Goal: Task Accomplishment & Management: Complete application form

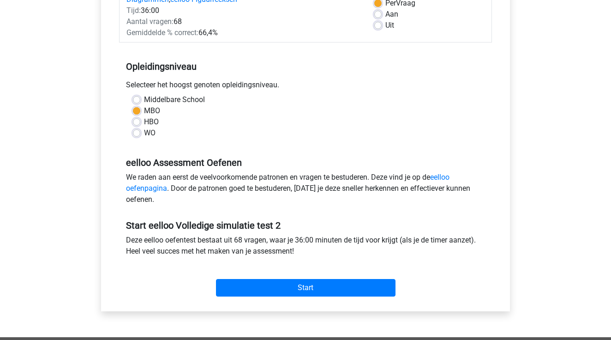
scroll to position [146, 0]
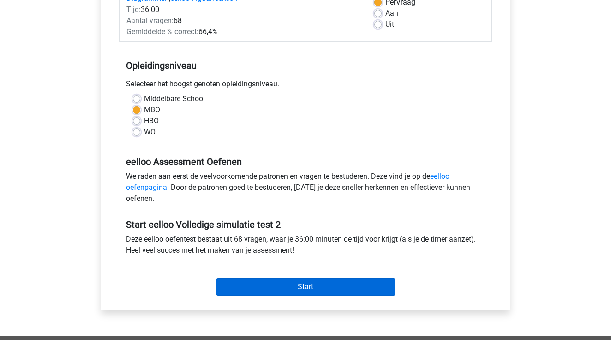
click at [341, 289] on input "Start" at bounding box center [305, 287] width 179 height 18
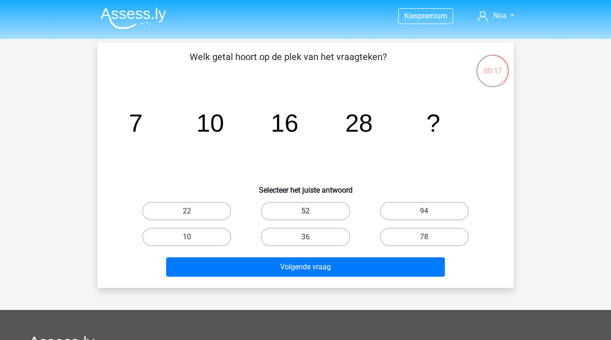
click at [303, 209] on label "52" at bounding box center [305, 211] width 89 height 18
click at [305, 211] on input "52" at bounding box center [308, 214] width 6 height 6
radio input "true"
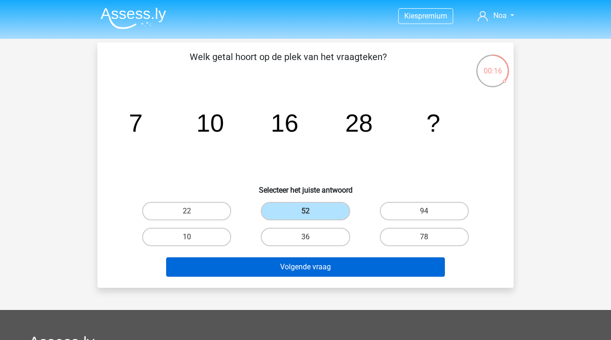
click at [328, 268] on button "Volgende vraag" at bounding box center [305, 266] width 279 height 19
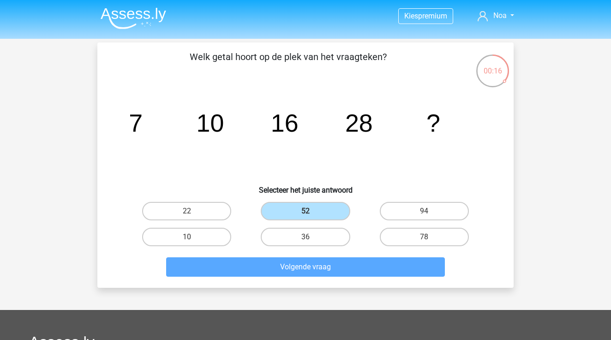
scroll to position [42, 0]
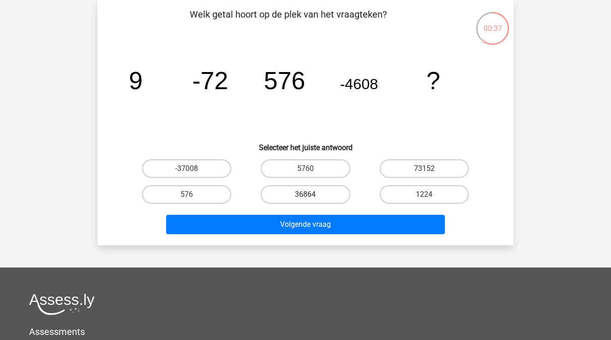
click at [327, 197] on label "36864" at bounding box center [305, 194] width 89 height 18
click at [311, 197] on input "36864" at bounding box center [308, 197] width 6 height 6
radio input "true"
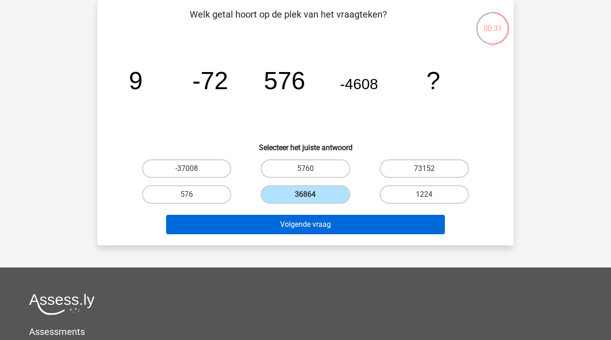
click at [370, 227] on button "Volgende vraag" at bounding box center [305, 224] width 279 height 19
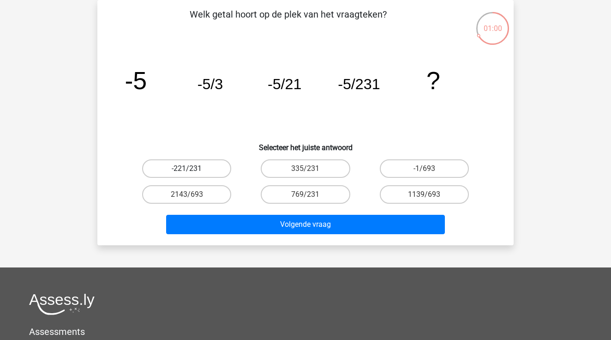
click at [216, 173] on label "-221/231" at bounding box center [186, 168] width 89 height 18
click at [193, 173] on input "-221/231" at bounding box center [190, 171] width 6 height 6
radio input "true"
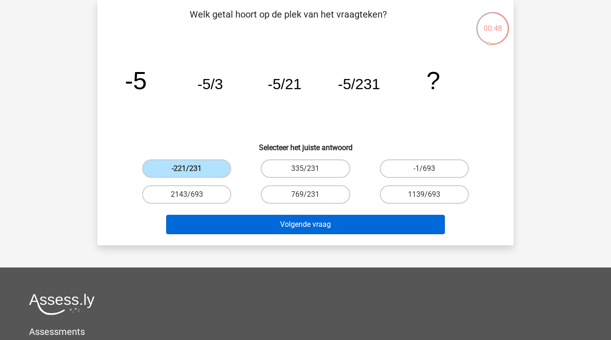
click at [342, 224] on button "Volgende vraag" at bounding box center [305, 224] width 279 height 19
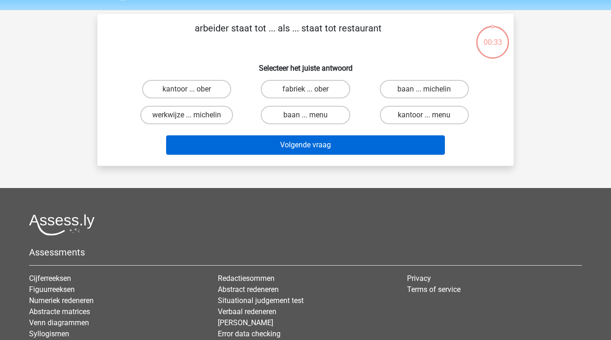
scroll to position [25, 0]
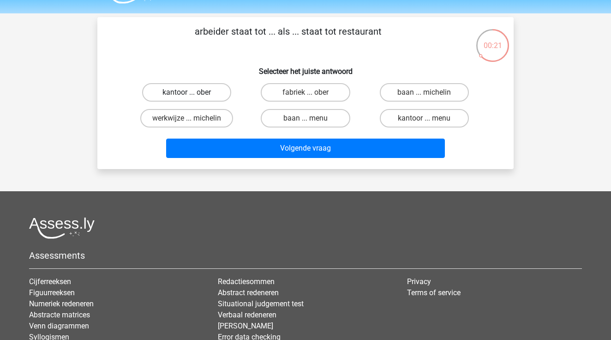
click at [219, 100] on label "kantoor ... ober" at bounding box center [186, 92] width 89 height 18
click at [193, 98] on input "kantoor ... ober" at bounding box center [190, 95] width 6 height 6
radio input "true"
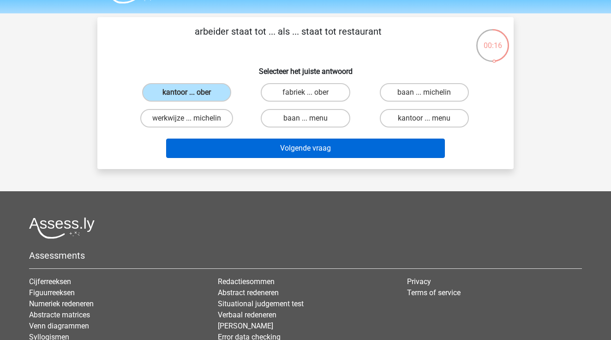
click at [341, 149] on button "Volgende vraag" at bounding box center [305, 147] width 279 height 19
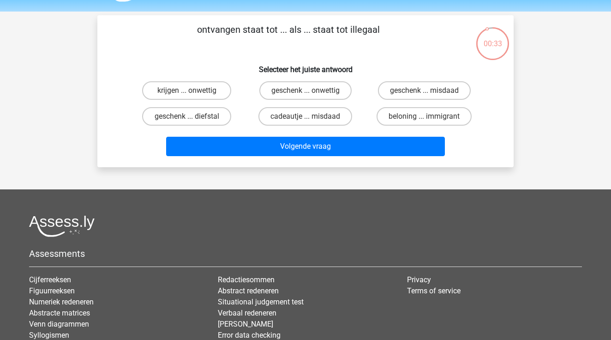
scroll to position [24, 0]
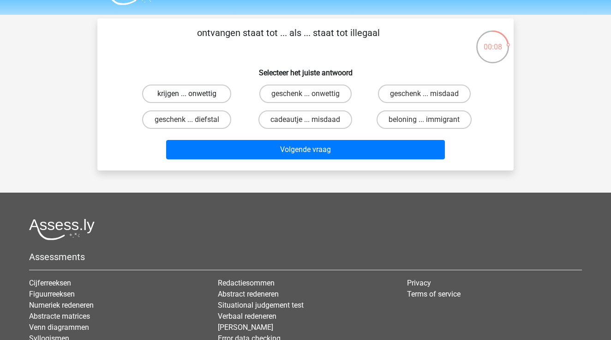
click at [211, 97] on label "krijgen ... onwettig" at bounding box center [186, 93] width 89 height 18
click at [193, 97] on input "krijgen ... onwettig" at bounding box center [190, 97] width 6 height 6
radio input "true"
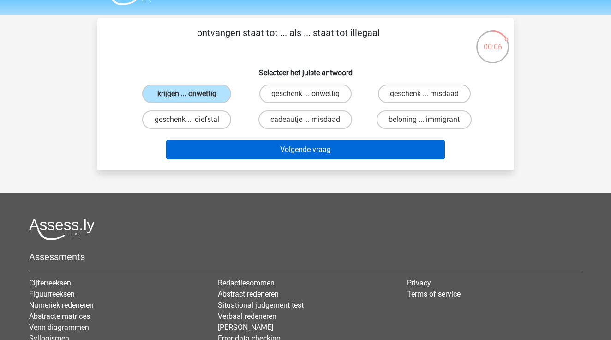
click at [316, 149] on button "Volgende vraag" at bounding box center [305, 149] width 279 height 19
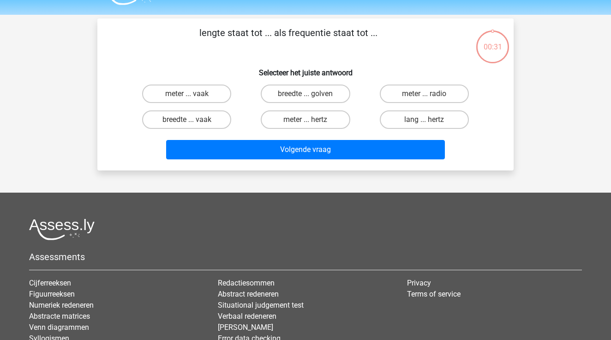
scroll to position [42, 0]
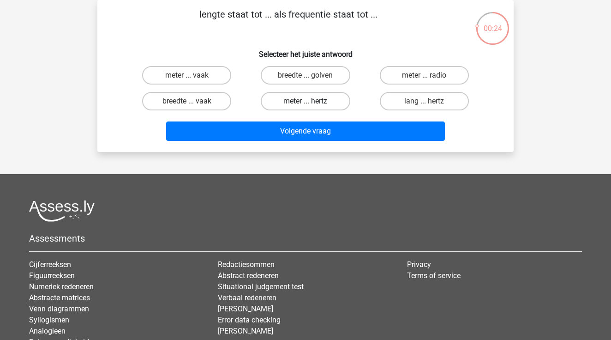
click at [328, 100] on label "meter ... hertz" at bounding box center [305, 101] width 89 height 18
click at [311, 101] on input "meter ... hertz" at bounding box center [308, 104] width 6 height 6
radio input "true"
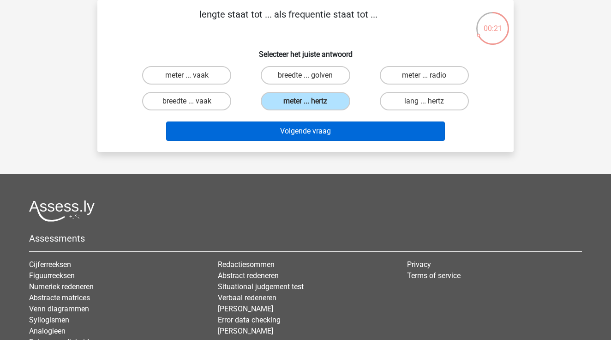
click at [345, 134] on button "Volgende vraag" at bounding box center [305, 130] width 279 height 19
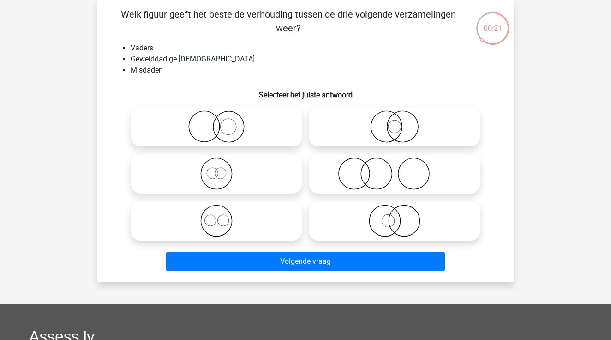
click at [374, 173] on icon at bounding box center [394, 173] width 163 height 32
click at [394, 169] on input "radio" at bounding box center [397, 166] width 6 height 6
radio input "true"
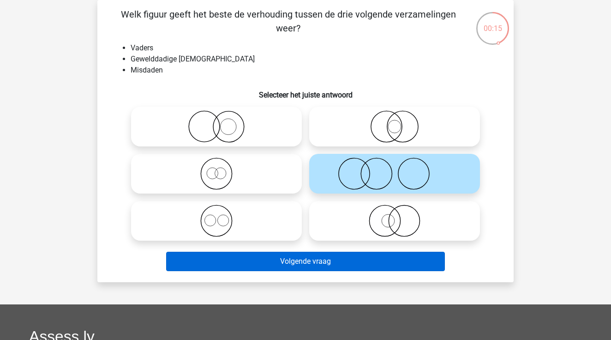
click at [370, 262] on button "Volgende vraag" at bounding box center [305, 260] width 279 height 19
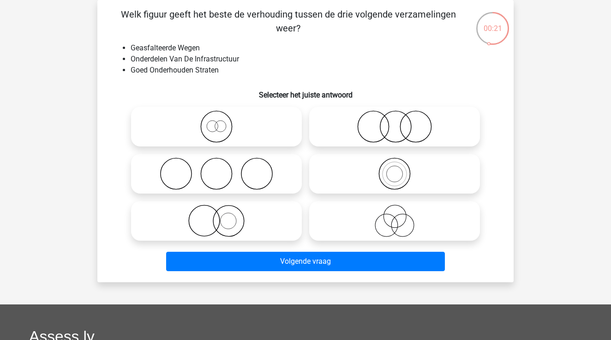
click at [248, 129] on icon at bounding box center [216, 126] width 163 height 32
click at [222, 122] on input "radio" at bounding box center [219, 119] width 6 height 6
radio input "true"
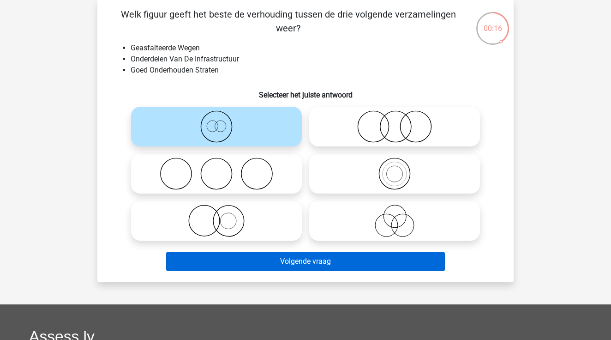
click at [376, 262] on button "Volgende vraag" at bounding box center [305, 260] width 279 height 19
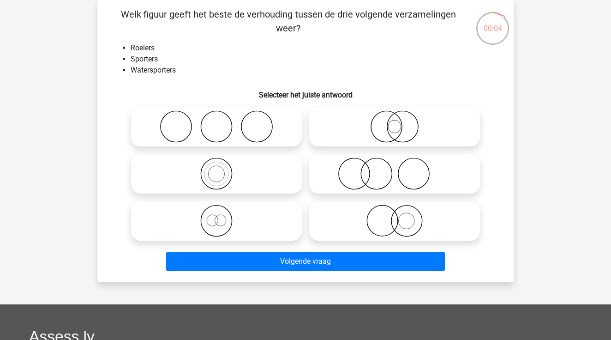
click at [254, 181] on icon at bounding box center [216, 173] width 163 height 32
click at [222, 169] on input "radio" at bounding box center [219, 166] width 6 height 6
radio input "true"
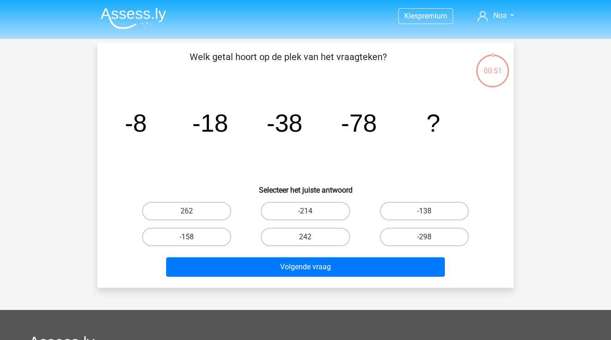
scroll to position [42, 0]
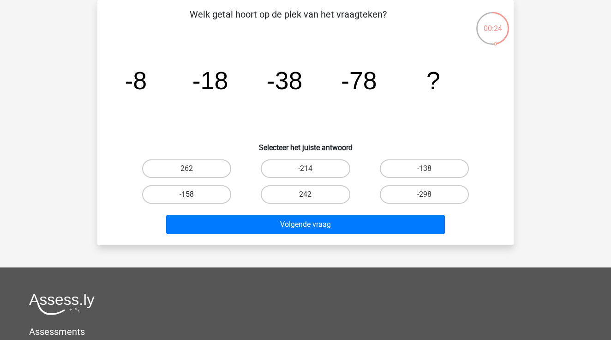
click at [210, 198] on label "-158" at bounding box center [186, 194] width 89 height 18
click at [193, 198] on input "-158" at bounding box center [190, 197] width 6 height 6
radio input "true"
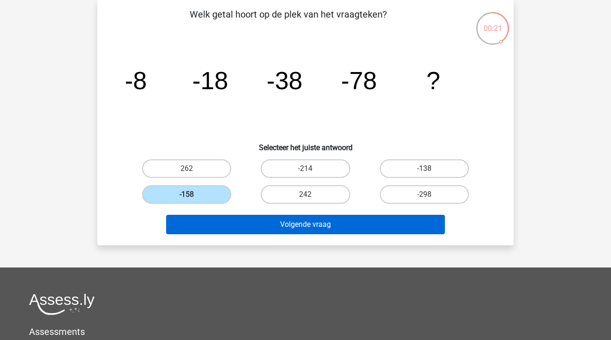
click at [355, 222] on button "Volgende vraag" at bounding box center [305, 224] width 279 height 19
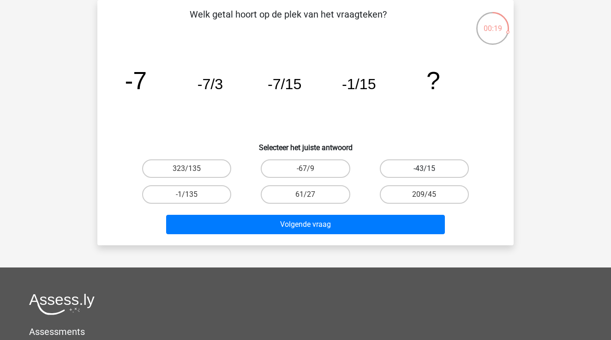
click at [393, 176] on label "-43/15" at bounding box center [424, 168] width 89 height 18
click at [424, 174] on input "-43/15" at bounding box center [427, 171] width 6 height 6
radio input "true"
click at [190, 186] on label "-1/135" at bounding box center [186, 194] width 89 height 18
click at [190, 194] on input "-1/135" at bounding box center [190, 197] width 6 height 6
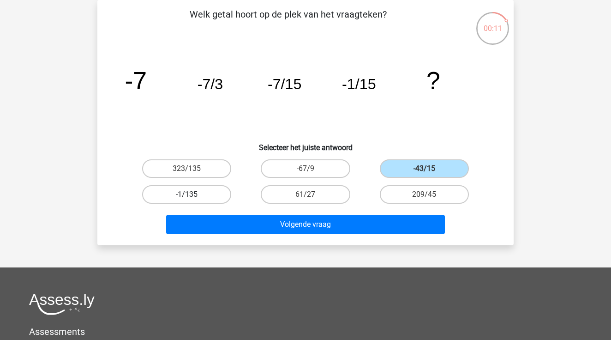
radio input "true"
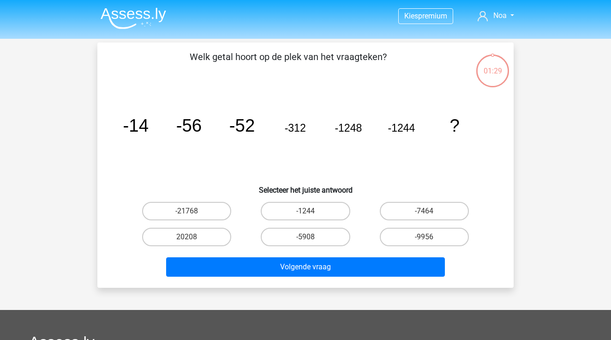
scroll to position [42, 0]
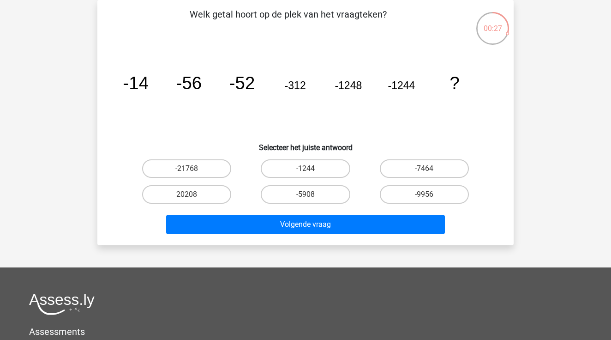
click at [309, 194] on input "-5908" at bounding box center [308, 197] width 6 height 6
radio input "true"
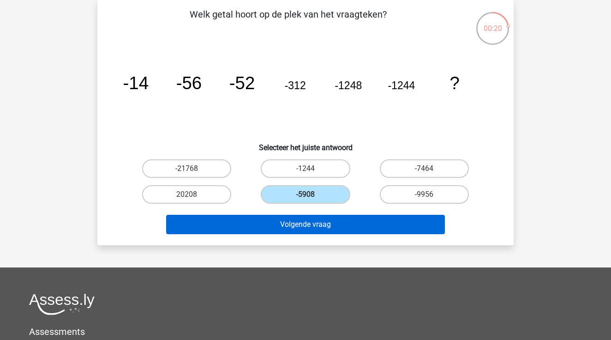
click at [418, 222] on button "Volgende vraag" at bounding box center [305, 224] width 279 height 19
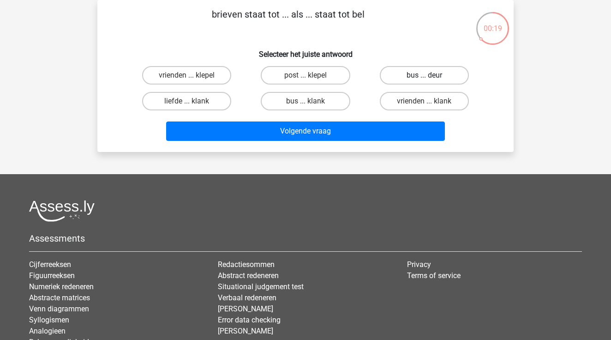
click at [417, 78] on label "bus ... deur" at bounding box center [424, 75] width 89 height 18
click at [424, 78] on input "bus ... deur" at bounding box center [427, 78] width 6 height 6
radio input "true"
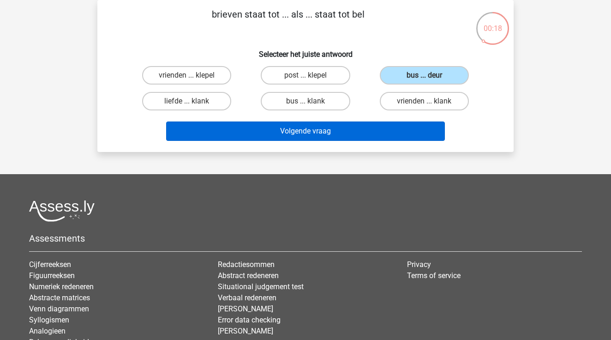
click at [399, 132] on button "Volgende vraag" at bounding box center [305, 130] width 279 height 19
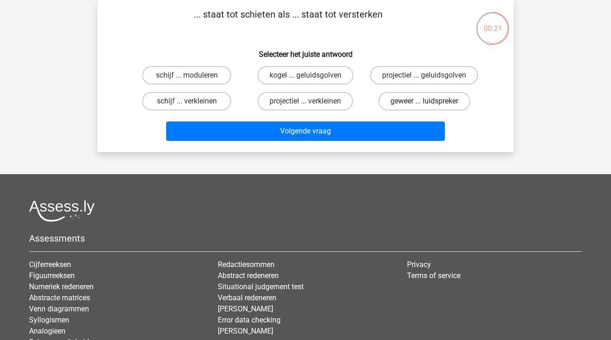
click at [442, 102] on label "geweer ... luidspreker" at bounding box center [424, 101] width 92 height 18
click at [430, 102] on input "geweer ... luidspreker" at bounding box center [427, 104] width 6 height 6
radio input "true"
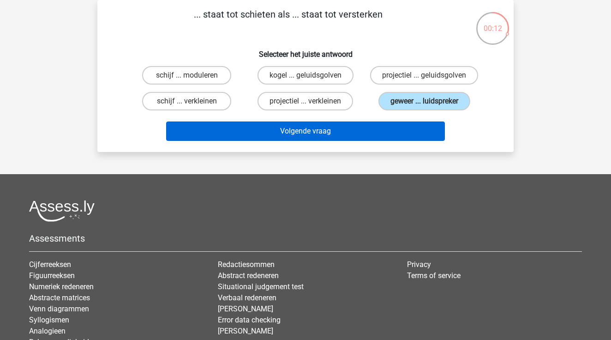
click at [409, 128] on button "Volgende vraag" at bounding box center [305, 130] width 279 height 19
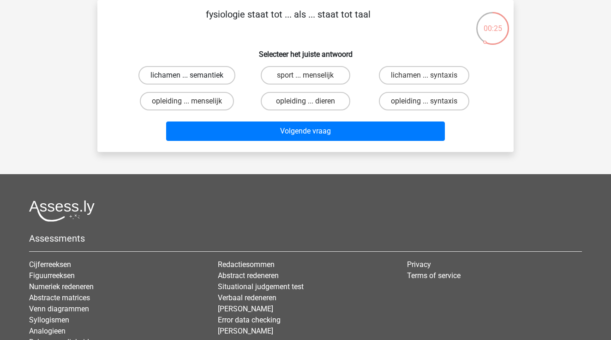
click at [227, 77] on label "lichamen ... semantiek" at bounding box center [186, 75] width 97 height 18
click at [193, 77] on input "lichamen ... semantiek" at bounding box center [190, 78] width 6 height 6
radio input "true"
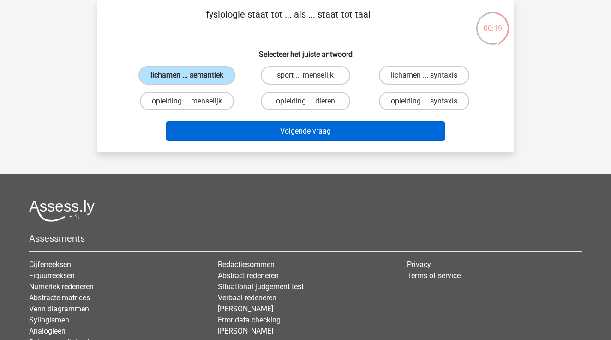
click at [384, 137] on button "Volgende vraag" at bounding box center [305, 130] width 279 height 19
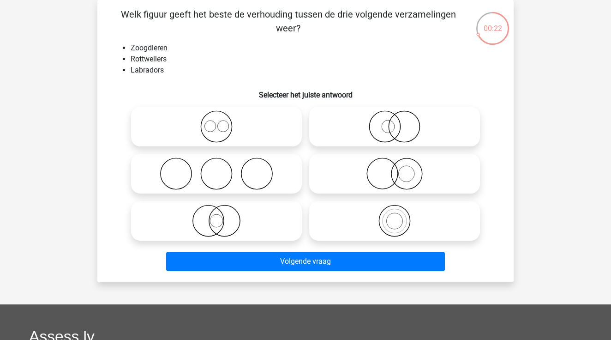
click at [262, 131] on icon at bounding box center [216, 126] width 163 height 32
click at [222, 122] on input "radio" at bounding box center [219, 119] width 6 height 6
radio input "true"
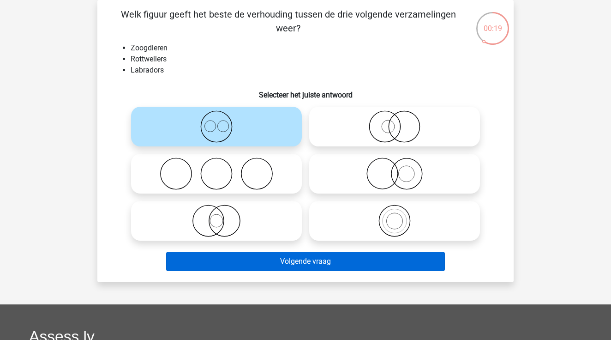
click at [280, 261] on button "Volgende vraag" at bounding box center [305, 260] width 279 height 19
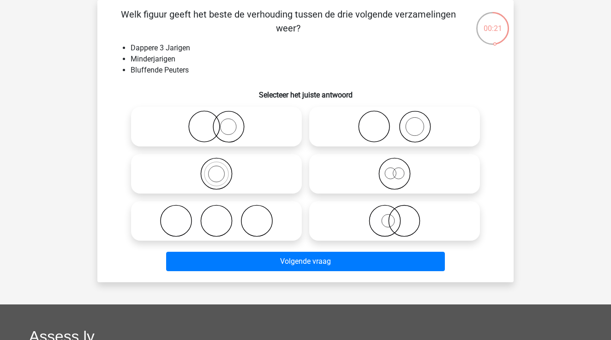
click at [428, 223] on icon at bounding box center [394, 220] width 163 height 32
click at [400, 216] on input "radio" at bounding box center [397, 213] width 6 height 6
radio input "true"
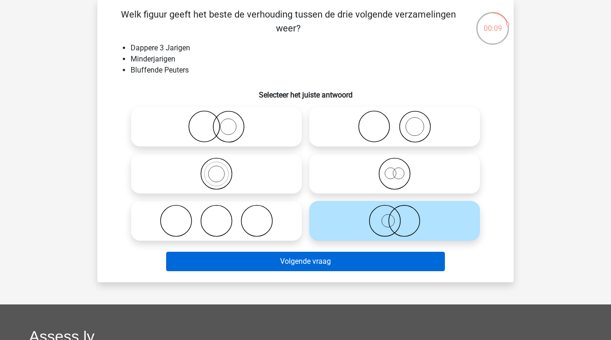
click at [416, 257] on button "Volgende vraag" at bounding box center [305, 260] width 279 height 19
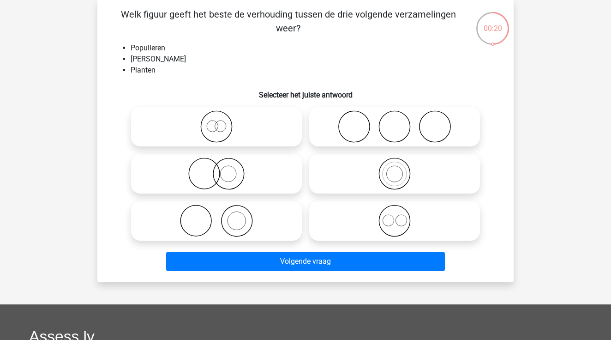
click at [249, 182] on icon at bounding box center [216, 173] width 163 height 32
click at [222, 169] on input "radio" at bounding box center [219, 166] width 6 height 6
radio input "true"
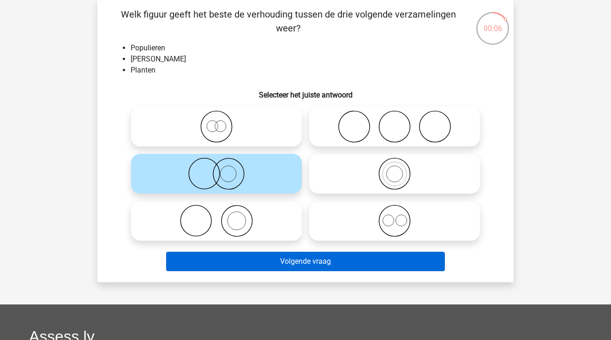
click at [316, 264] on button "Volgende vraag" at bounding box center [305, 260] width 279 height 19
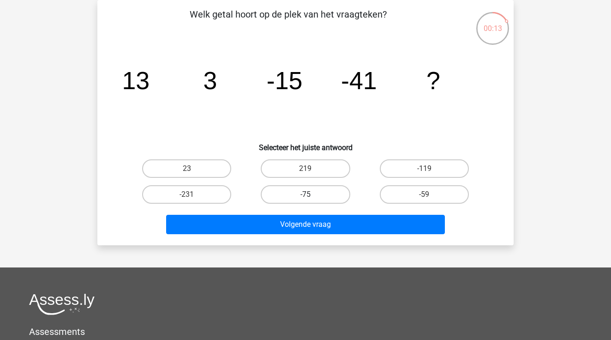
click at [332, 189] on label "-75" at bounding box center [305, 194] width 89 height 18
click at [311, 194] on input "-75" at bounding box center [308, 197] width 6 height 6
radio input "true"
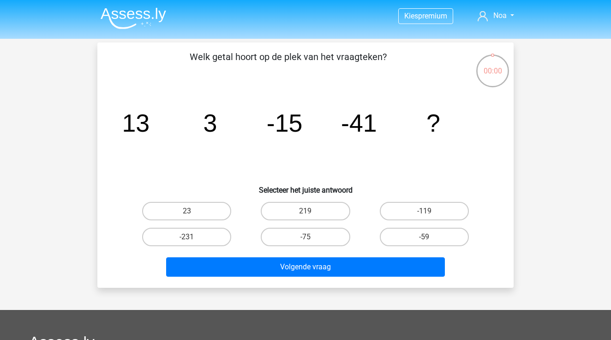
scroll to position [42, 0]
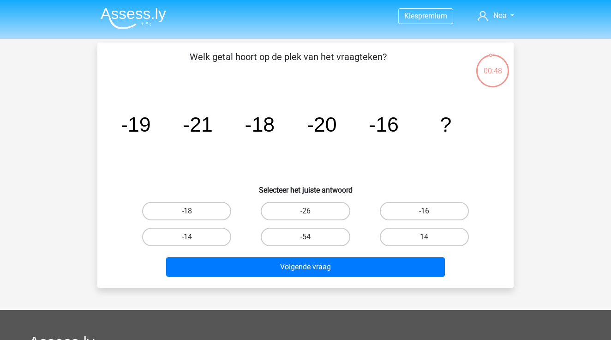
scroll to position [42, 0]
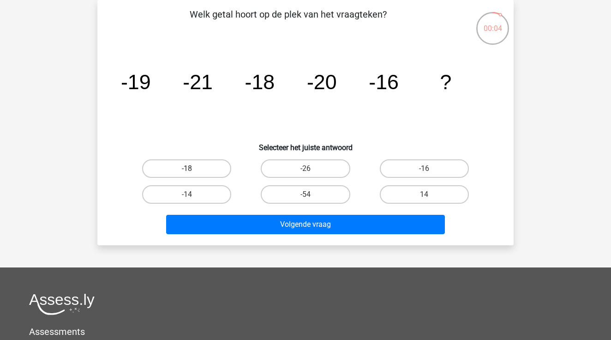
click at [210, 171] on label "-18" at bounding box center [186, 168] width 89 height 18
click at [193, 171] on input "-18" at bounding box center [190, 171] width 6 height 6
radio input "true"
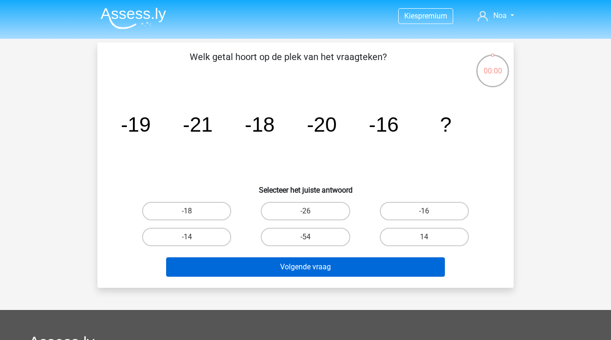
scroll to position [42, 0]
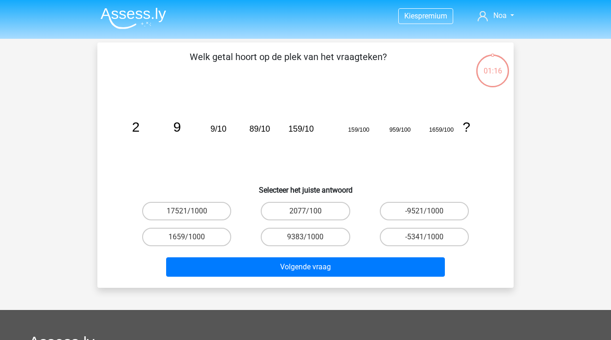
scroll to position [42, 0]
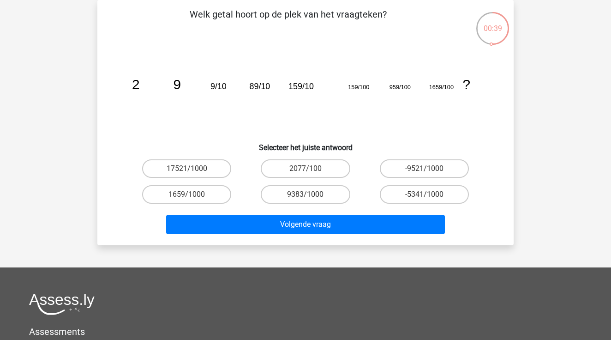
click at [206, 205] on div "1659/1000" at bounding box center [186, 194] width 119 height 26
click at [210, 195] on label "1659/1000" at bounding box center [186, 194] width 89 height 18
click at [193, 195] on input "1659/1000" at bounding box center [190, 197] width 6 height 6
radio input "true"
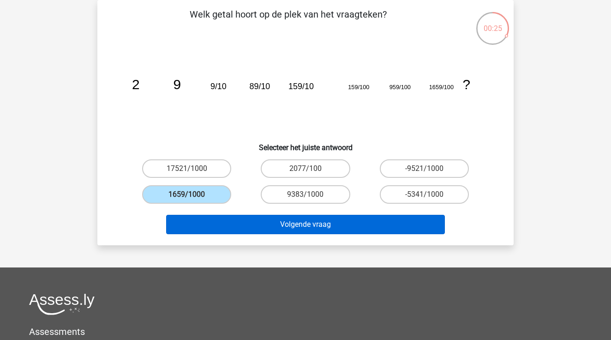
click at [387, 220] on button "Volgende vraag" at bounding box center [305, 224] width 279 height 19
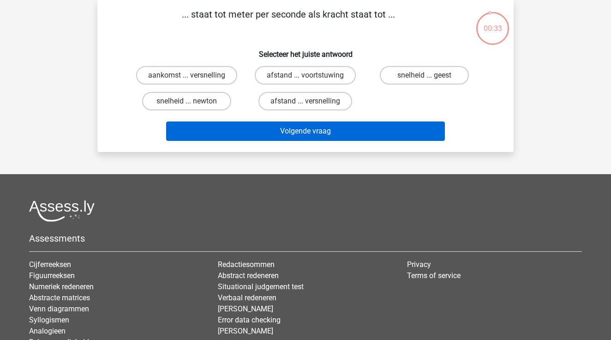
scroll to position [33, 0]
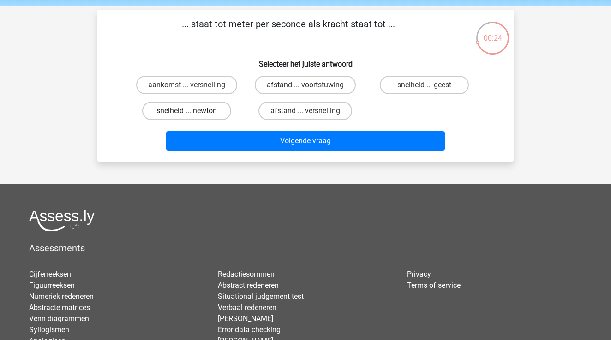
click at [209, 111] on label "snelheid ... newton" at bounding box center [186, 110] width 89 height 18
click at [193, 111] on input "snelheid ... newton" at bounding box center [190, 114] width 6 height 6
radio input "true"
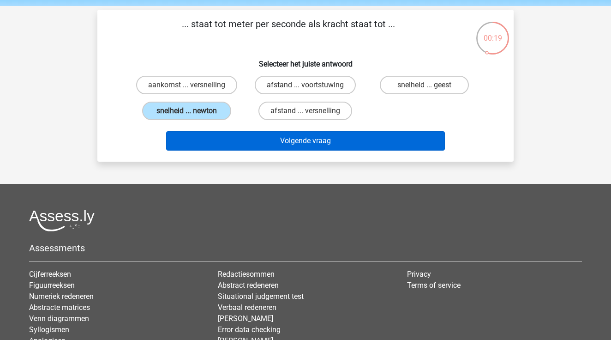
click at [400, 139] on button "Volgende vraag" at bounding box center [305, 140] width 279 height 19
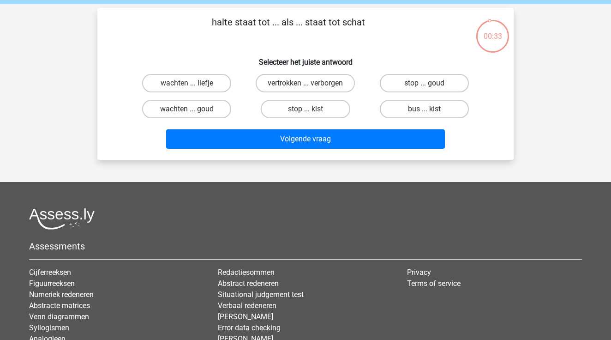
scroll to position [34, 0]
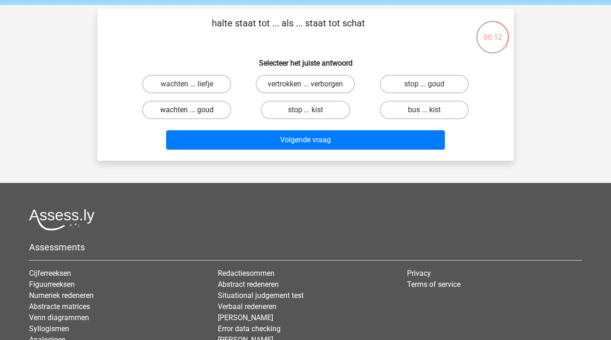
click at [213, 108] on label "wachten ... goud" at bounding box center [186, 110] width 89 height 18
click at [193, 110] on input "wachten ... goud" at bounding box center [190, 113] width 6 height 6
radio input "true"
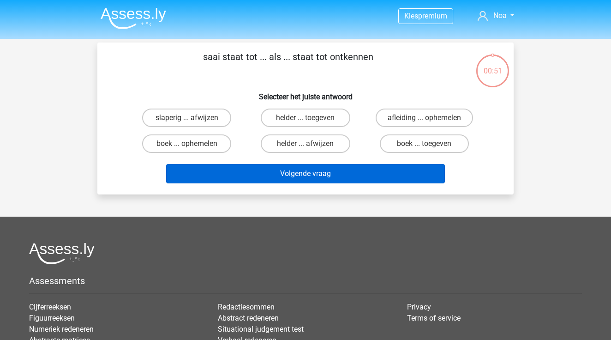
scroll to position [34, 0]
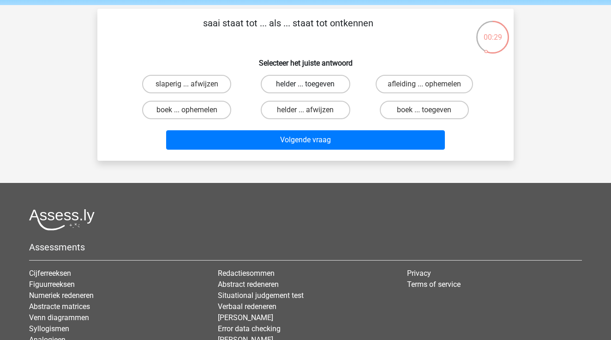
click at [314, 87] on label "helder ... toegeven" at bounding box center [305, 84] width 89 height 18
click at [311, 87] on input "helder ... toegeven" at bounding box center [308, 87] width 6 height 6
radio input "true"
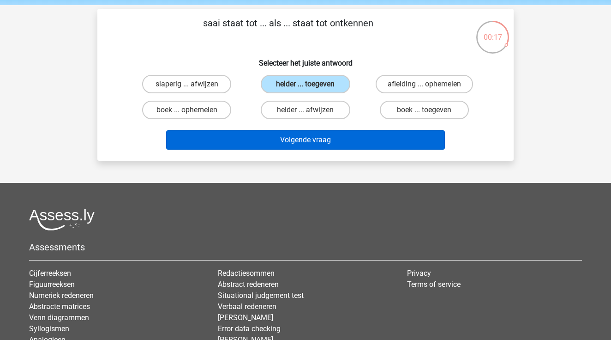
click at [341, 145] on button "Volgende vraag" at bounding box center [305, 139] width 279 height 19
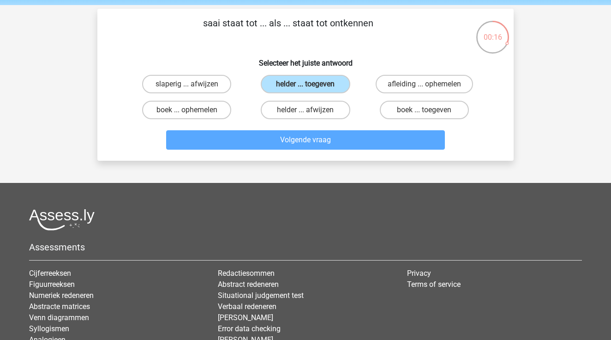
scroll to position [42, 0]
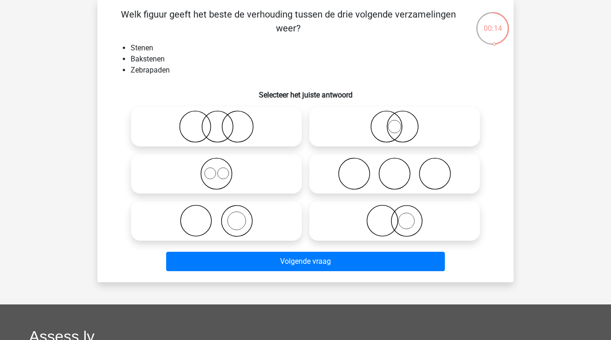
click at [244, 223] on icon at bounding box center [216, 220] width 163 height 32
click at [222, 216] on input "radio" at bounding box center [219, 213] width 6 height 6
radio input "true"
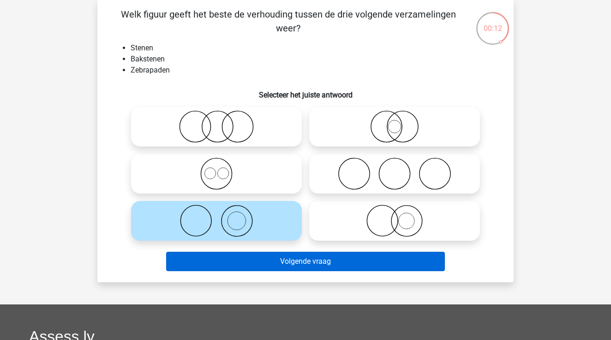
click at [248, 265] on button "Volgende vraag" at bounding box center [305, 260] width 279 height 19
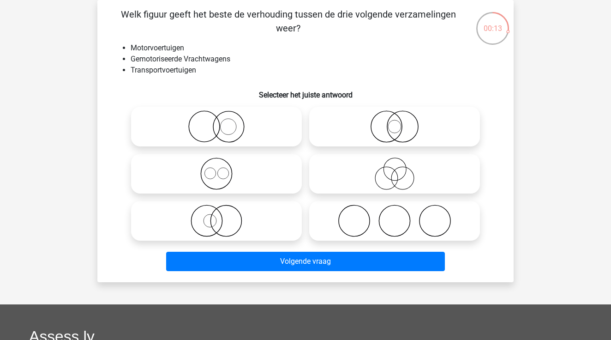
click at [280, 216] on icon at bounding box center [216, 220] width 163 height 32
click at [222, 216] on input "radio" at bounding box center [219, 213] width 6 height 6
radio input "true"
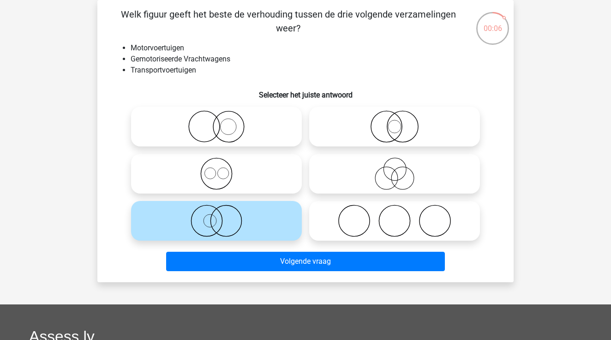
click at [369, 169] on icon at bounding box center [394, 173] width 163 height 32
click at [394, 169] on input "radio" at bounding box center [397, 166] width 6 height 6
radio input "true"
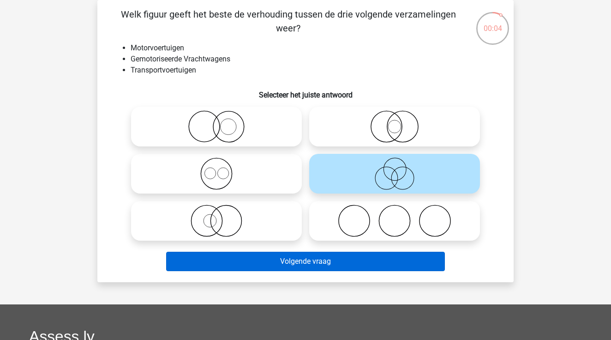
click at [339, 263] on button "Volgende vraag" at bounding box center [305, 260] width 279 height 19
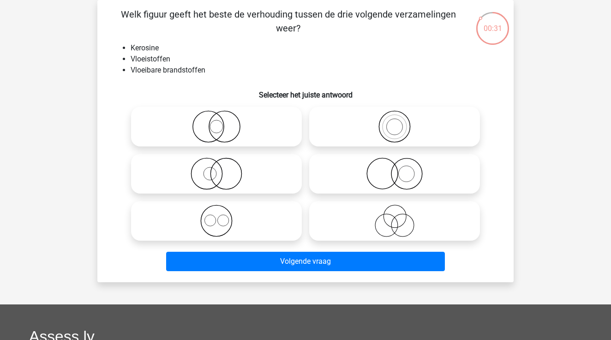
click at [342, 119] on icon at bounding box center [394, 126] width 163 height 32
click at [394, 119] on input "radio" at bounding box center [397, 119] width 6 height 6
radio input "true"
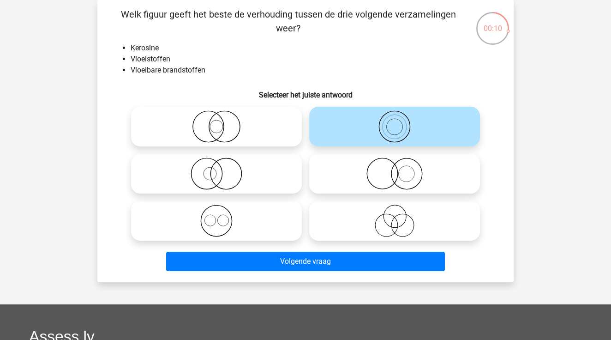
click at [402, 226] on icon at bounding box center [394, 220] width 163 height 32
click at [400, 216] on input "radio" at bounding box center [397, 213] width 6 height 6
radio input "true"
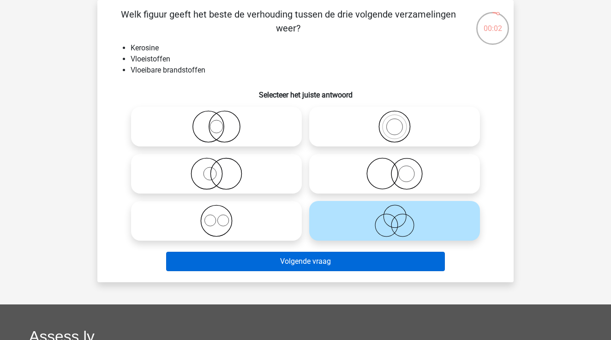
click at [382, 265] on button "Volgende vraag" at bounding box center [305, 260] width 279 height 19
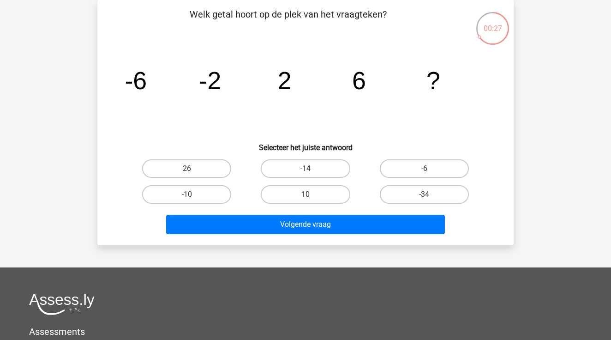
click at [312, 196] on label "10" at bounding box center [305, 194] width 89 height 18
click at [311, 196] on input "10" at bounding box center [308, 197] width 6 height 6
radio input "true"
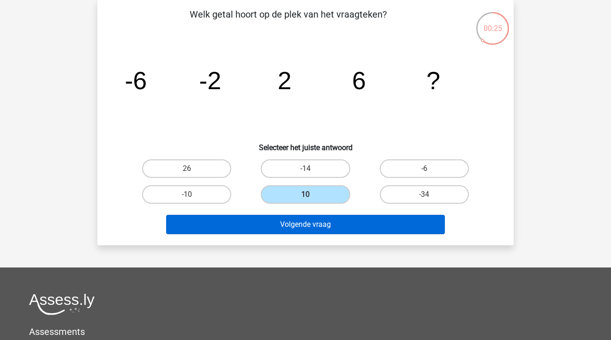
click at [381, 230] on button "Volgende vraag" at bounding box center [305, 224] width 279 height 19
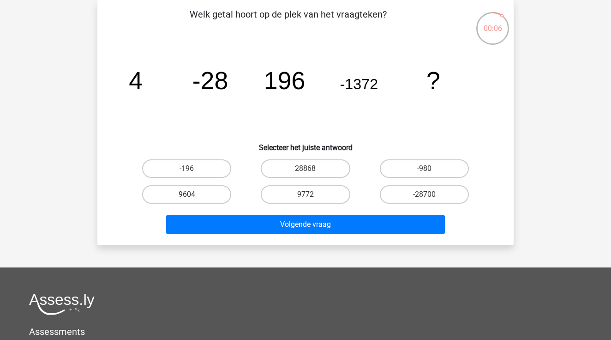
click at [210, 193] on label "9604" at bounding box center [186, 194] width 89 height 18
click at [193, 194] on input "9604" at bounding box center [190, 197] width 6 height 6
radio input "true"
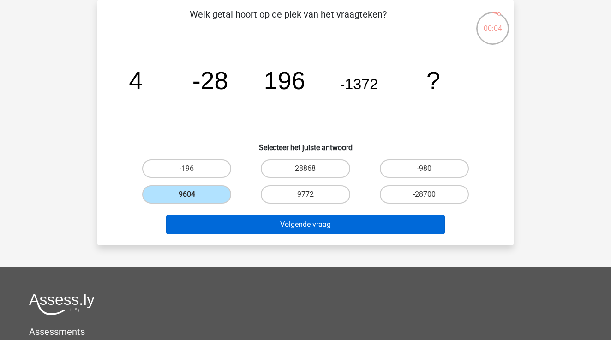
click at [372, 226] on button "Volgende vraag" at bounding box center [305, 224] width 279 height 19
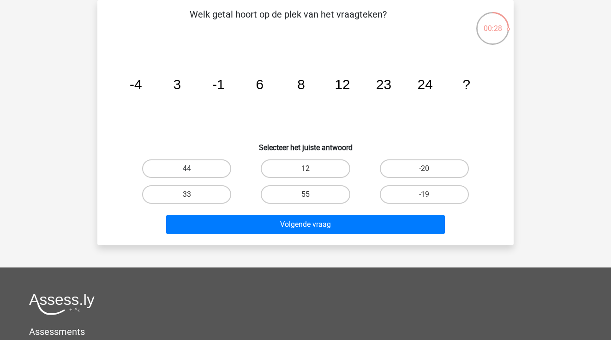
click at [211, 166] on label "44" at bounding box center [186, 168] width 89 height 18
click at [193, 168] on input "44" at bounding box center [190, 171] width 6 height 6
radio input "true"
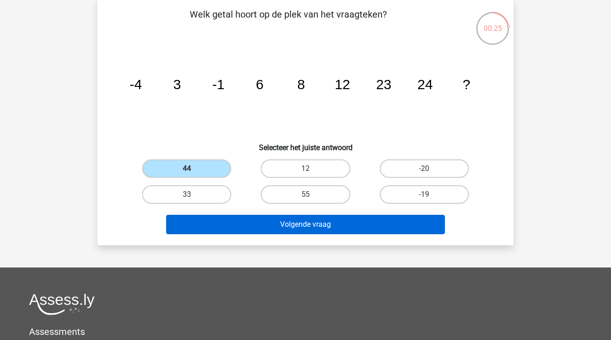
click at [389, 229] on button "Volgende vraag" at bounding box center [305, 224] width 279 height 19
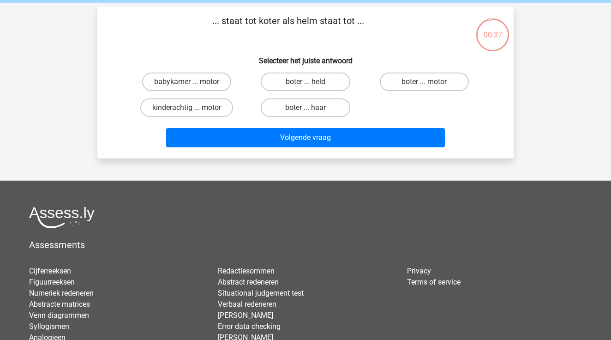
scroll to position [36, 0]
click at [328, 84] on label "boter ... held" at bounding box center [305, 81] width 89 height 18
click at [311, 84] on input "boter ... held" at bounding box center [308, 85] width 6 height 6
radio input "true"
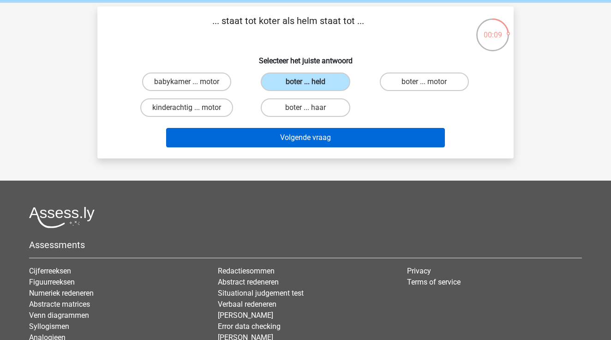
click at [339, 137] on button "Volgende vraag" at bounding box center [305, 137] width 279 height 19
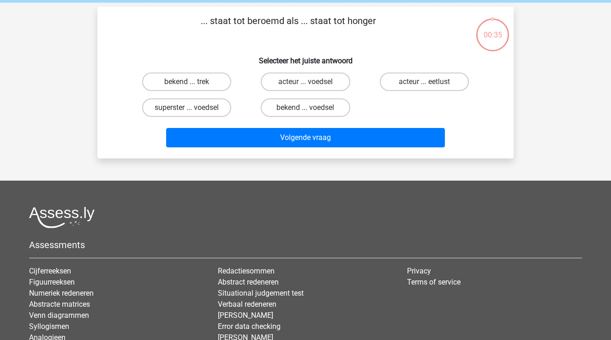
scroll to position [42, 0]
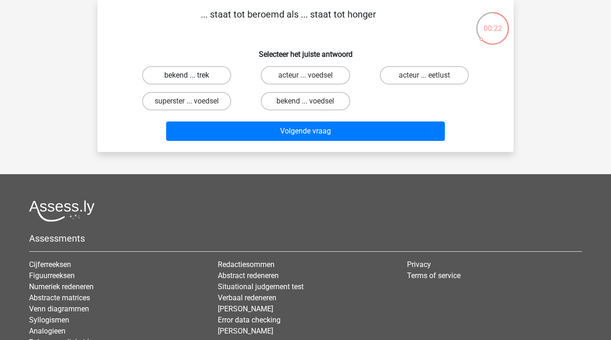
click at [217, 78] on label "bekend ... trek" at bounding box center [186, 75] width 89 height 18
click at [193, 78] on input "bekend ... trek" at bounding box center [190, 78] width 6 height 6
radio input "true"
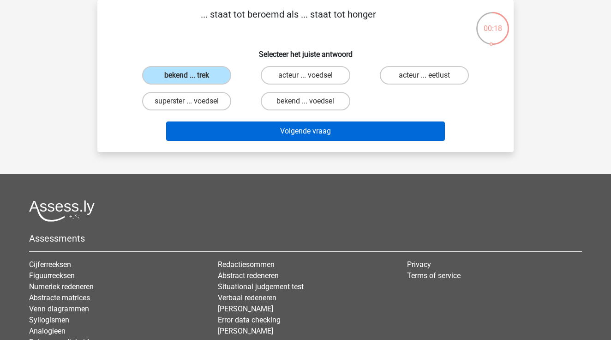
click at [334, 137] on button "Volgende vraag" at bounding box center [305, 130] width 279 height 19
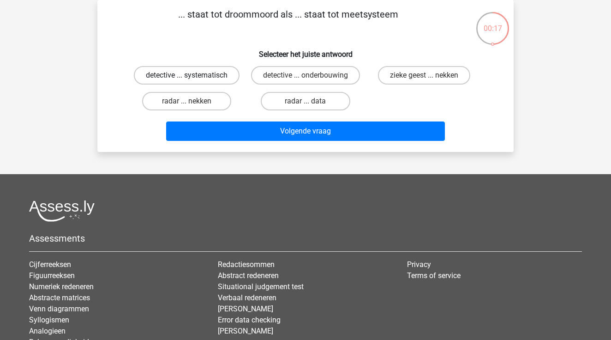
click at [201, 77] on label "detective ... systematisch" at bounding box center [187, 75] width 106 height 18
click at [193, 77] on input "detective ... systematisch" at bounding box center [190, 78] width 6 height 6
radio input "true"
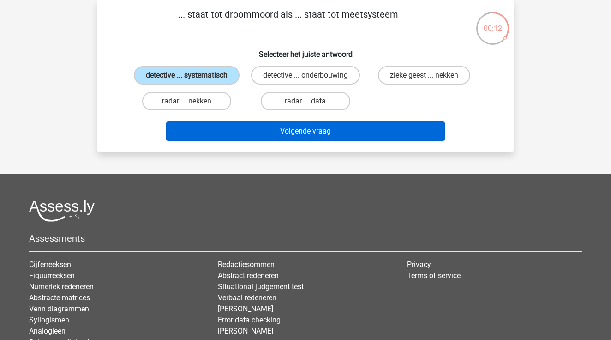
click at [372, 141] on button "Volgende vraag" at bounding box center [305, 130] width 279 height 19
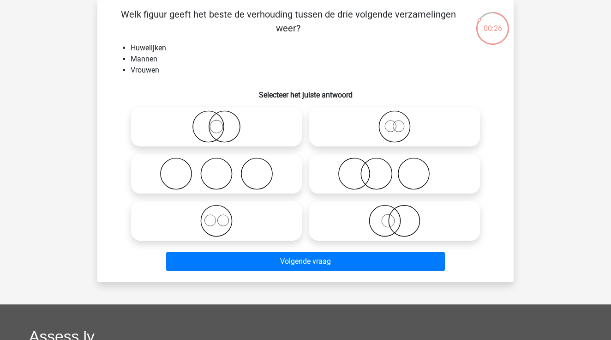
click at [276, 177] on icon at bounding box center [216, 173] width 163 height 32
click at [222, 169] on input "radio" at bounding box center [219, 166] width 6 height 6
radio input "true"
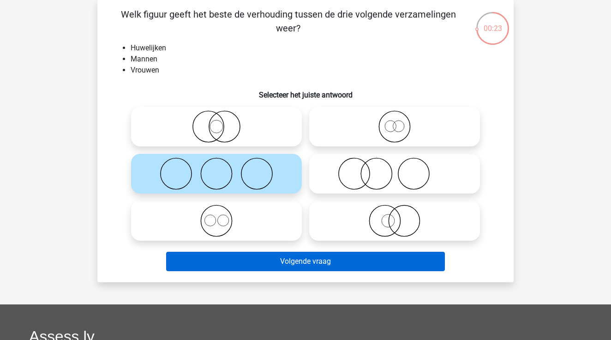
click at [332, 266] on button "Volgende vraag" at bounding box center [305, 260] width 279 height 19
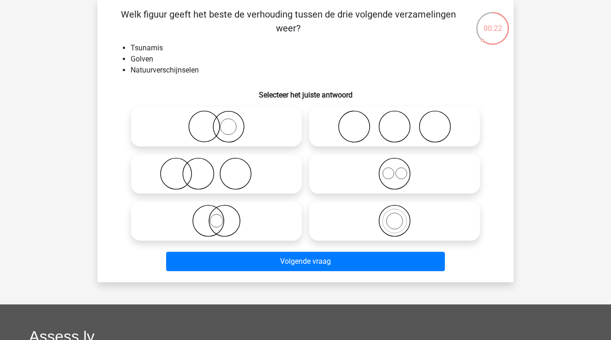
click at [390, 217] on icon at bounding box center [394, 220] width 163 height 32
click at [394, 216] on input "radio" at bounding box center [397, 213] width 6 height 6
radio input "true"
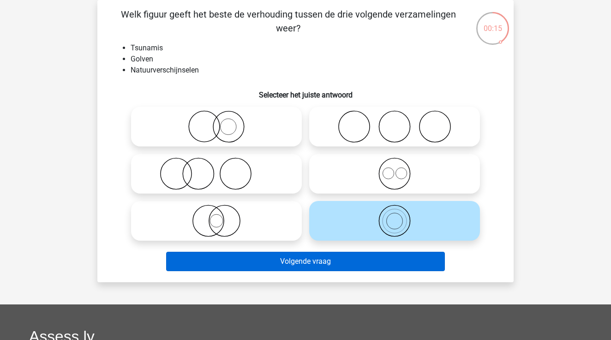
click at [356, 259] on button "Volgende vraag" at bounding box center [305, 260] width 279 height 19
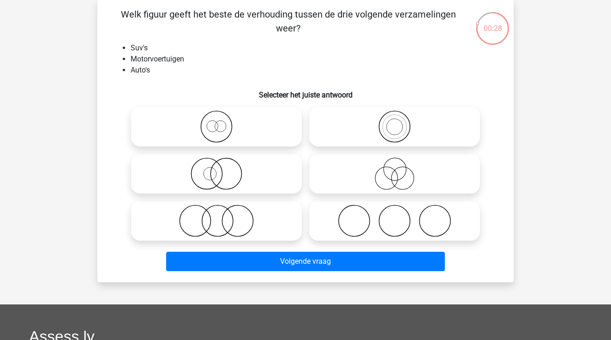
click at [405, 129] on icon at bounding box center [394, 126] width 163 height 32
click at [400, 122] on input "radio" at bounding box center [397, 119] width 6 height 6
radio input "true"
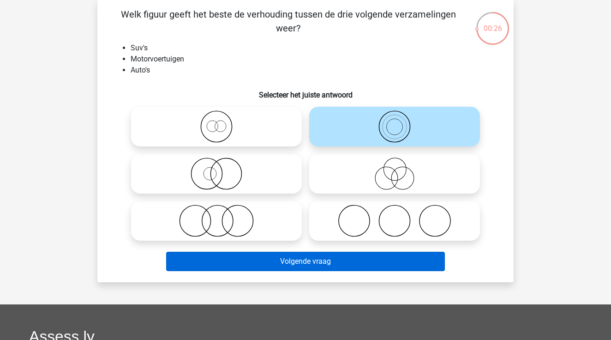
click at [393, 266] on button "Volgende vraag" at bounding box center [305, 260] width 279 height 19
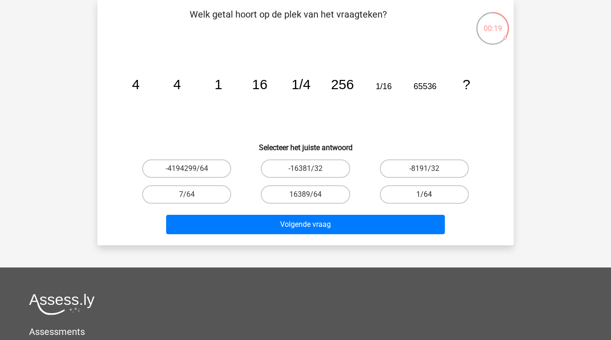
click at [436, 191] on label "1/64" at bounding box center [424, 194] width 89 height 18
click at [430, 194] on input "1/64" at bounding box center [427, 197] width 6 height 6
radio input "true"
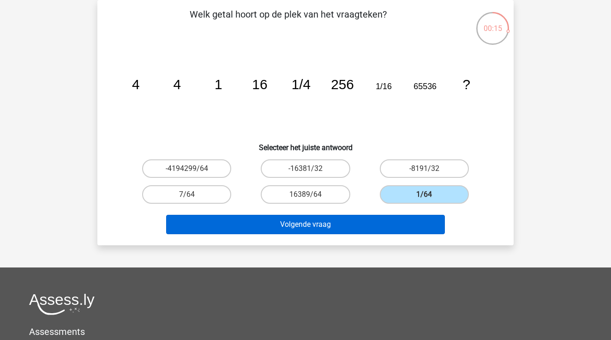
click at [418, 230] on button "Volgende vraag" at bounding box center [305, 224] width 279 height 19
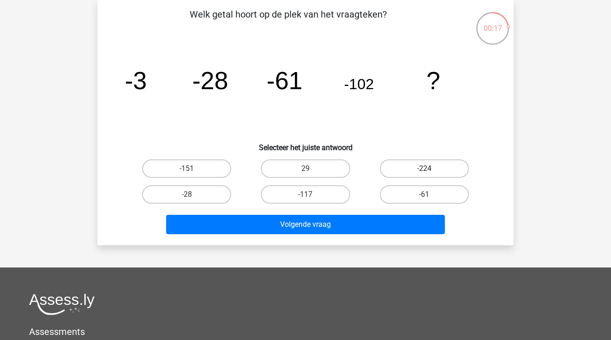
click at [401, 167] on label "-224" at bounding box center [424, 168] width 89 height 18
click at [424, 168] on input "-224" at bounding box center [427, 171] width 6 height 6
radio input "true"
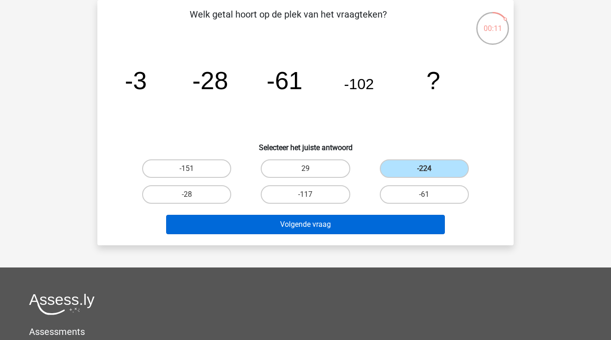
click at [399, 229] on button "Volgende vraag" at bounding box center [305, 224] width 279 height 19
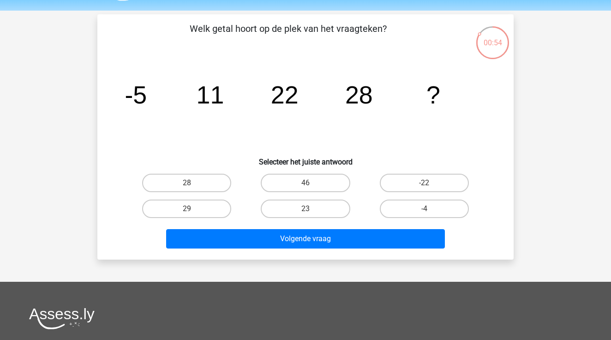
scroll to position [32, 0]
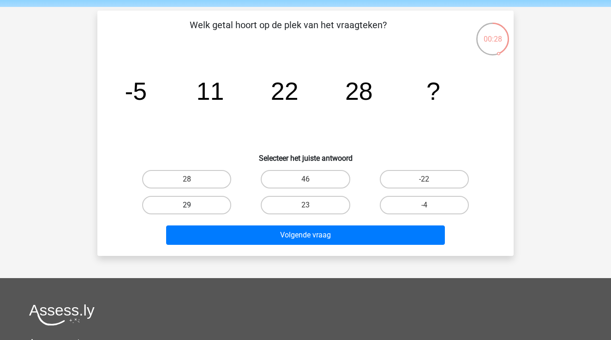
click at [227, 199] on label "29" at bounding box center [186, 205] width 89 height 18
click at [193, 205] on input "29" at bounding box center [190, 208] width 6 height 6
radio input "true"
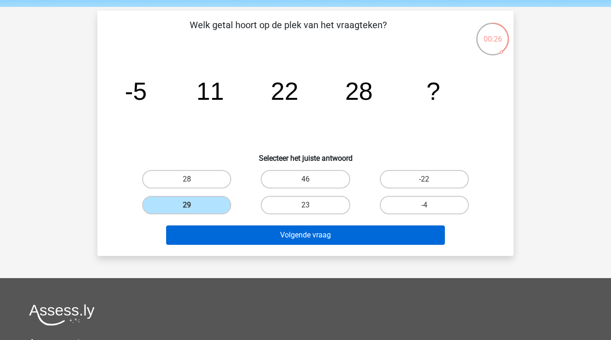
click at [350, 234] on button "Volgende vraag" at bounding box center [305, 234] width 279 height 19
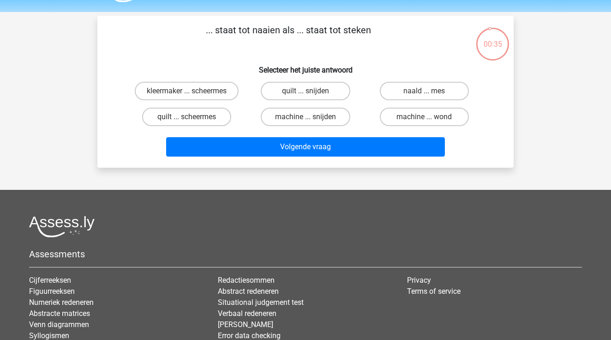
scroll to position [25, 0]
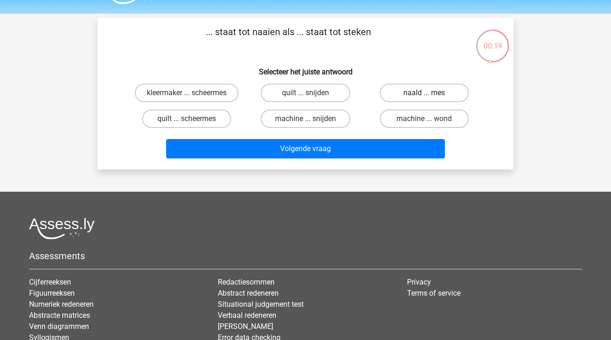
click at [454, 94] on label "naald ... mes" at bounding box center [424, 93] width 89 height 18
click at [430, 94] on input "naald ... mes" at bounding box center [427, 96] width 6 height 6
radio input "true"
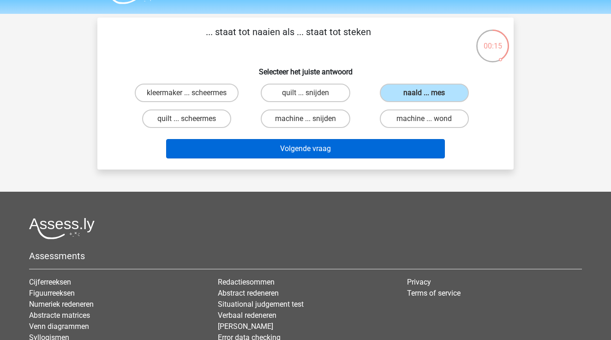
click at [421, 144] on button "Volgende vraag" at bounding box center [305, 148] width 279 height 19
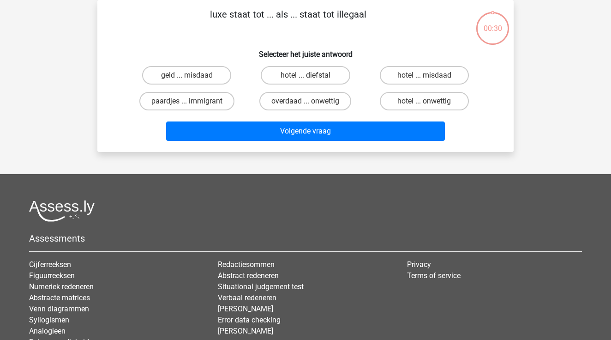
scroll to position [24, 0]
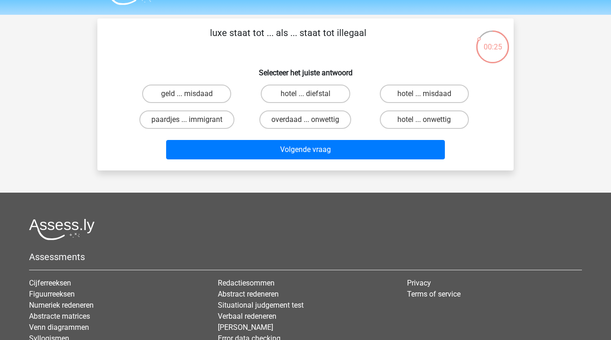
click at [308, 123] on input "overdaad ... onwettig" at bounding box center [308, 122] width 6 height 6
radio input "true"
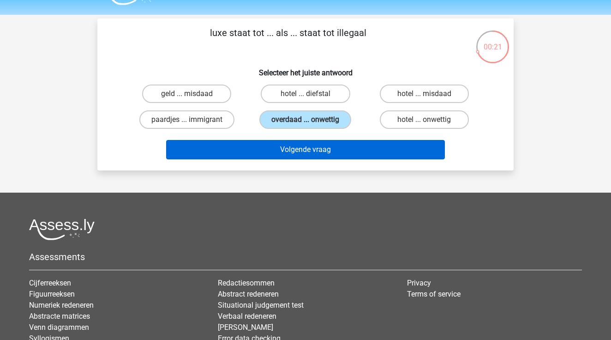
click at [330, 150] on button "Volgende vraag" at bounding box center [305, 149] width 279 height 19
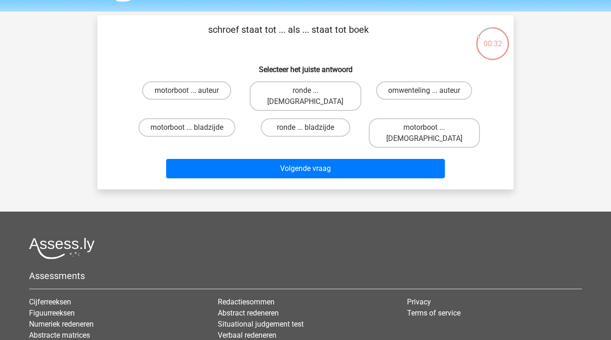
scroll to position [26, 0]
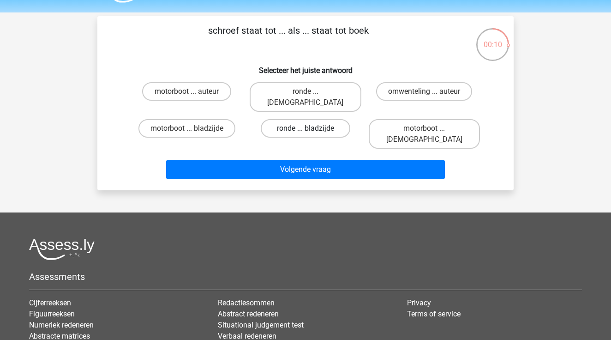
click at [316, 120] on label "ronde ... bladzijde" at bounding box center [305, 128] width 89 height 18
click at [311, 128] on input "ronde ... bladzijde" at bounding box center [308, 131] width 6 height 6
radio input "true"
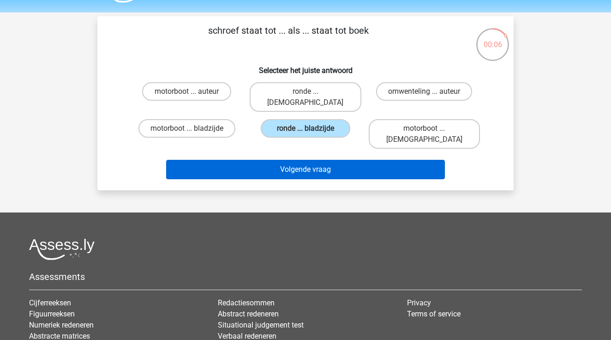
click at [325, 160] on button "Volgende vraag" at bounding box center [305, 169] width 279 height 19
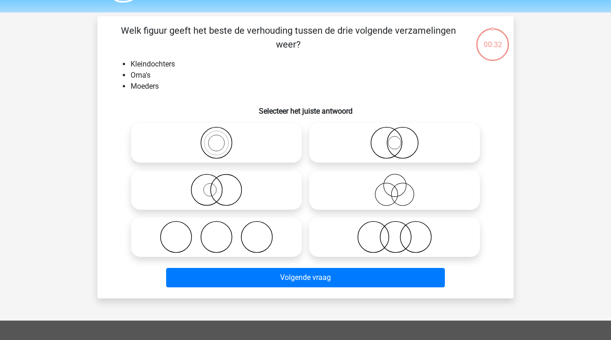
scroll to position [42, 0]
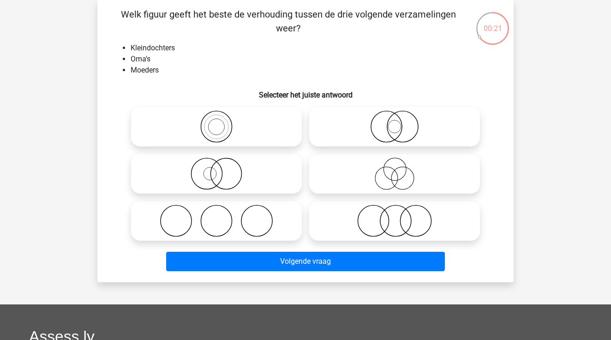
click at [230, 211] on icon at bounding box center [216, 220] width 163 height 32
click at [222, 211] on input "radio" at bounding box center [219, 213] width 6 height 6
radio input "true"
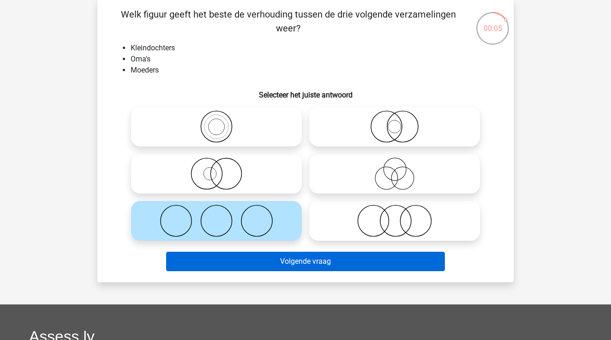
click at [287, 263] on button "Volgende vraag" at bounding box center [305, 260] width 279 height 19
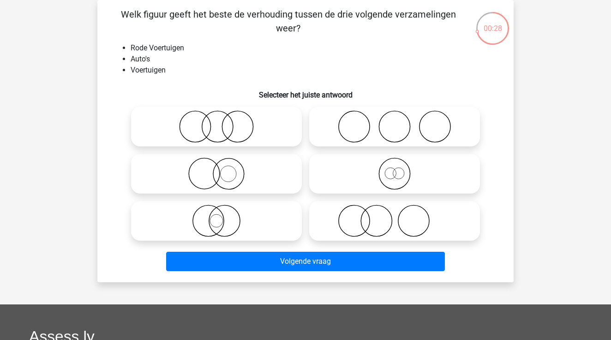
click at [247, 178] on icon at bounding box center [216, 173] width 163 height 32
click at [222, 169] on input "radio" at bounding box center [219, 166] width 6 height 6
radio input "true"
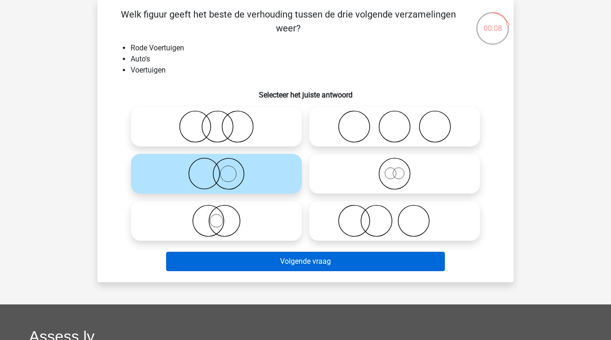
click at [301, 259] on button "Volgende vraag" at bounding box center [305, 260] width 279 height 19
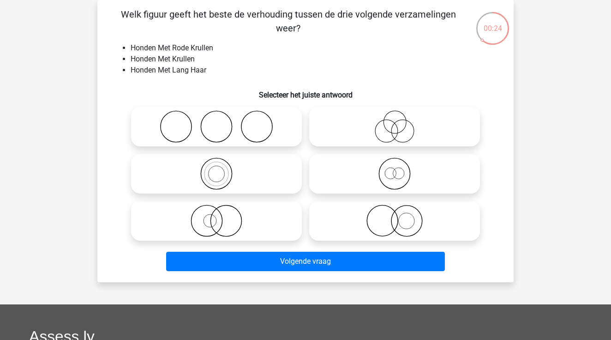
click at [251, 124] on icon at bounding box center [216, 126] width 163 height 32
click at [222, 122] on input "radio" at bounding box center [219, 119] width 6 height 6
radio input "true"
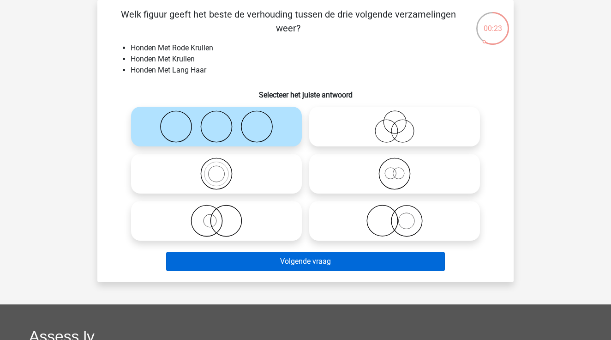
click at [352, 265] on button "Volgende vraag" at bounding box center [305, 260] width 279 height 19
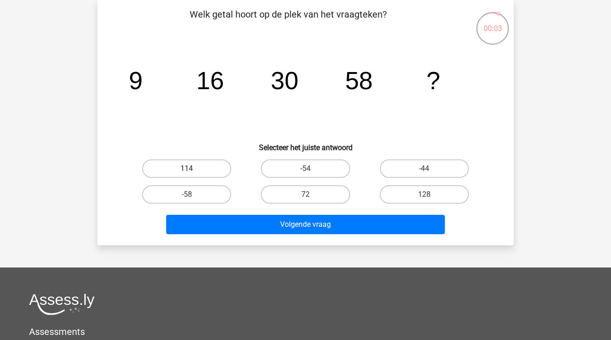
click at [201, 161] on label "114" at bounding box center [186, 168] width 89 height 18
click at [193, 168] on input "114" at bounding box center [190, 171] width 6 height 6
radio input "true"
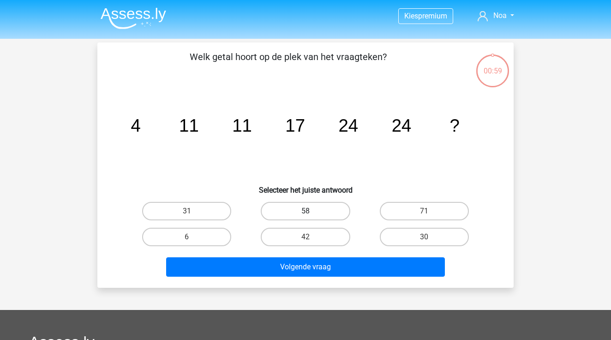
scroll to position [42, 0]
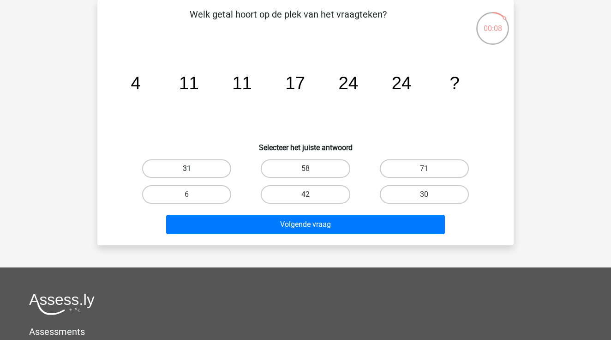
click at [201, 173] on label "31" at bounding box center [186, 168] width 89 height 18
click at [193, 173] on input "31" at bounding box center [190, 171] width 6 height 6
radio input "true"
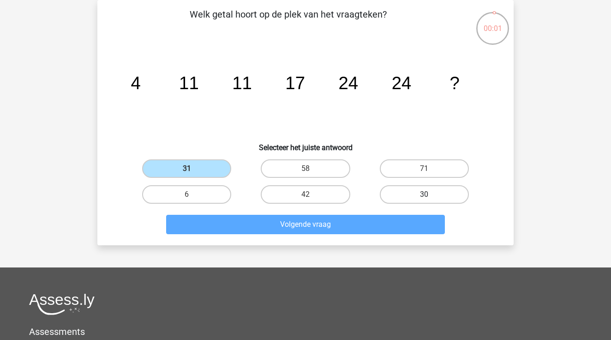
click at [434, 191] on label "30" at bounding box center [424, 194] width 89 height 18
click at [430, 194] on input "30" at bounding box center [427, 197] width 6 height 6
radio input "true"
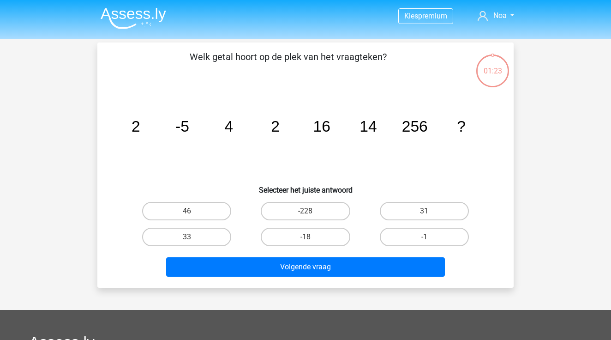
scroll to position [42, 0]
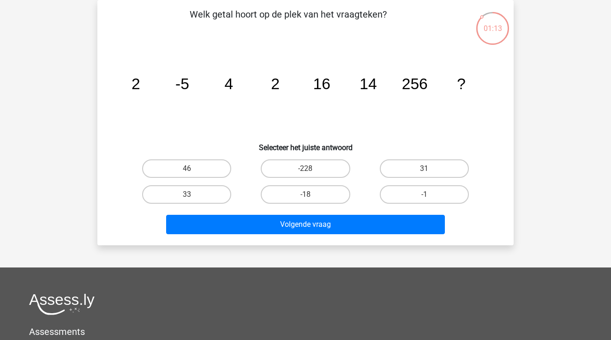
drag, startPoint x: 135, startPoint y: 90, endPoint x: 127, endPoint y: 87, distance: 8.3
click at [127, 87] on icon "image/svg+xml 2 -5 4 2 16 14 256 ?" at bounding box center [305, 88] width 372 height 93
click at [435, 168] on label "31" at bounding box center [424, 168] width 89 height 18
click at [430, 168] on input "31" at bounding box center [427, 171] width 6 height 6
radio input "true"
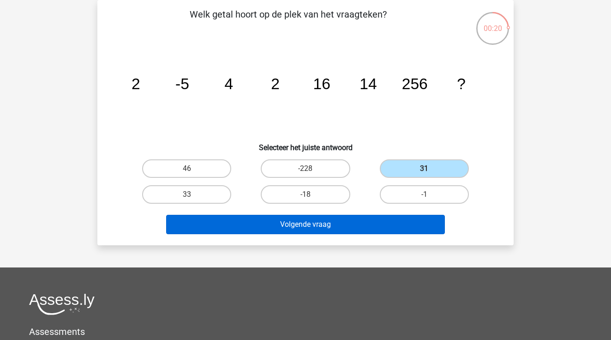
click at [397, 225] on button "Volgende vraag" at bounding box center [305, 224] width 279 height 19
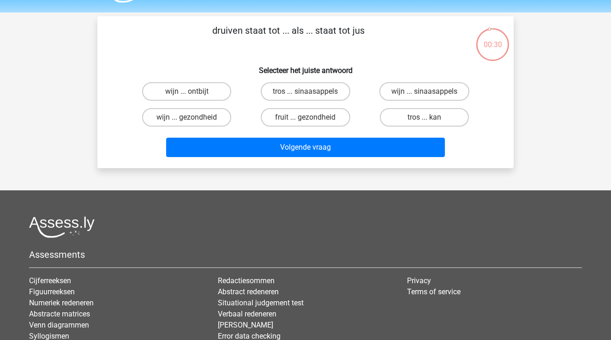
scroll to position [26, 0]
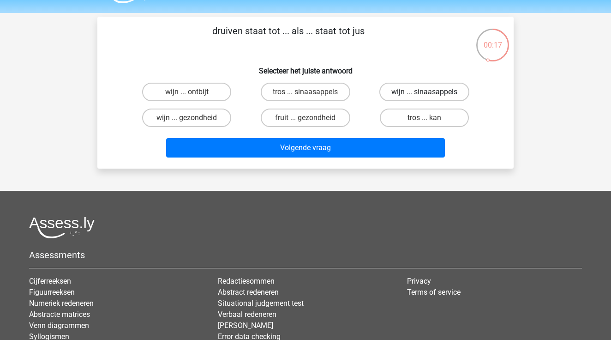
click at [418, 94] on label "wijn ... sinaasappels" at bounding box center [424, 92] width 90 height 18
click at [424, 94] on input "wijn ... sinaasappels" at bounding box center [427, 95] width 6 height 6
radio input "true"
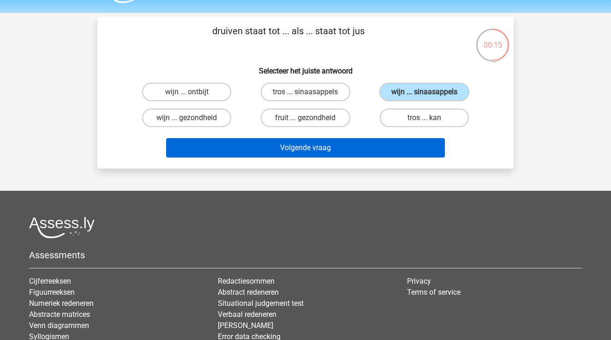
click at [397, 144] on button "Volgende vraag" at bounding box center [305, 147] width 279 height 19
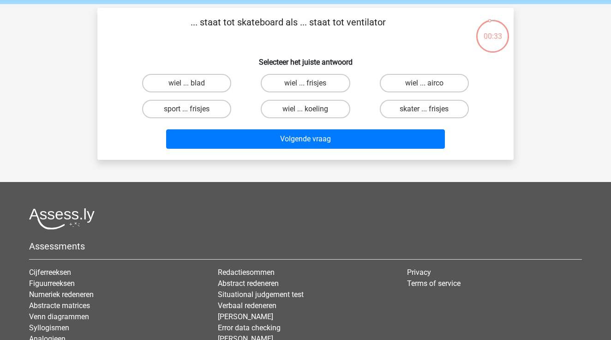
scroll to position [34, 0]
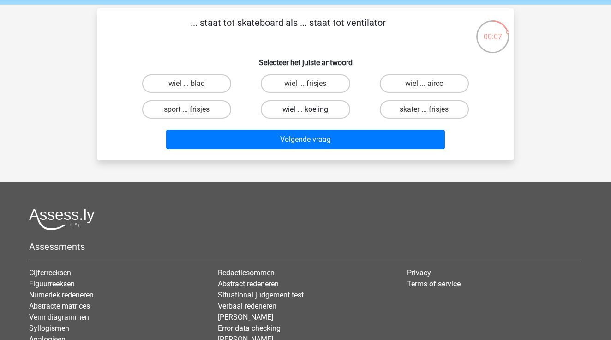
click at [334, 110] on label "wiel ... koeling" at bounding box center [305, 109] width 89 height 18
click at [311, 110] on input "wiel ... koeling" at bounding box center [308, 112] width 6 height 6
radio input "true"
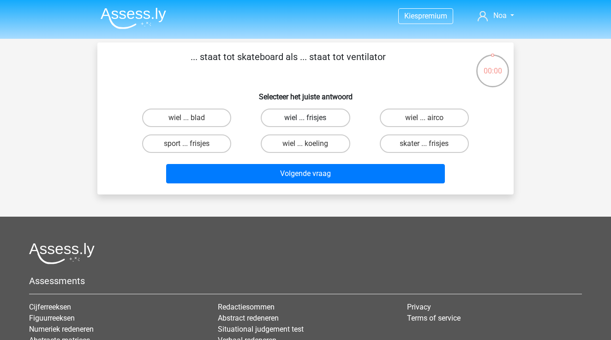
scroll to position [34, 0]
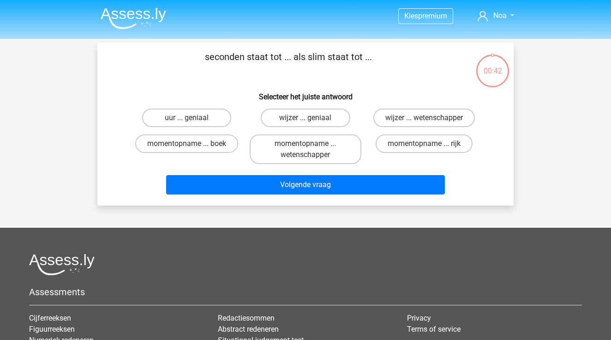
scroll to position [34, 0]
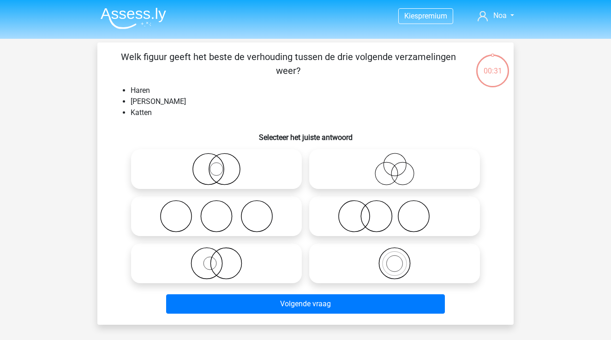
scroll to position [34, 0]
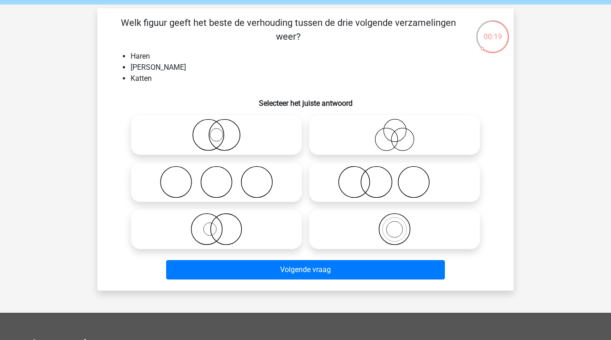
click at [421, 174] on icon at bounding box center [394, 182] width 163 height 32
click at [400, 174] on input "radio" at bounding box center [397, 174] width 6 height 6
radio input "true"
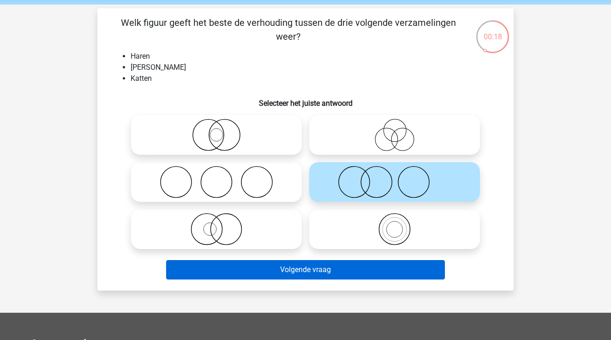
click at [376, 271] on button "Volgende vraag" at bounding box center [305, 269] width 279 height 19
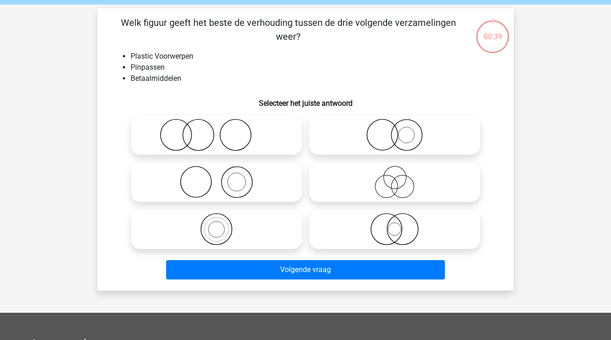
scroll to position [42, 0]
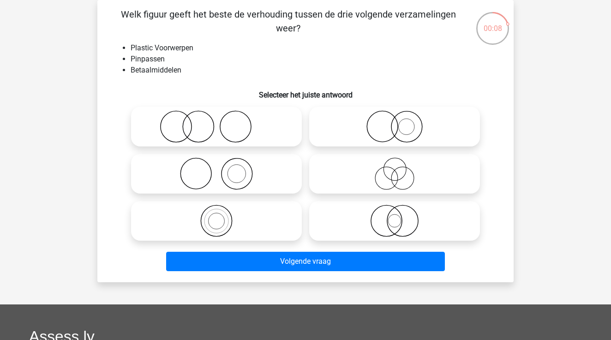
click at [257, 176] on icon at bounding box center [216, 173] width 163 height 32
click at [222, 169] on input "radio" at bounding box center [219, 166] width 6 height 6
radio input "true"
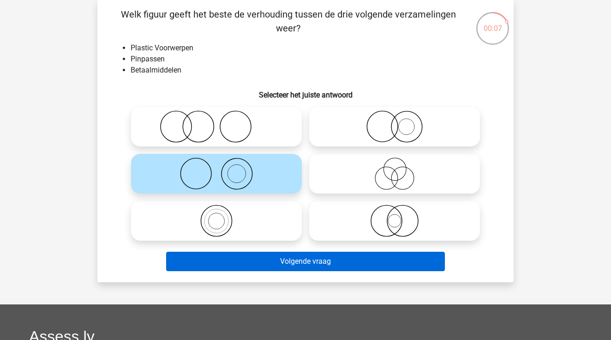
click at [316, 266] on button "Volgende vraag" at bounding box center [305, 260] width 279 height 19
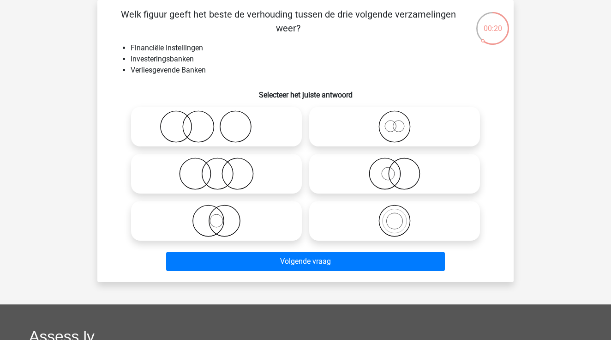
click at [444, 178] on icon at bounding box center [394, 173] width 163 height 32
click at [400, 169] on input "radio" at bounding box center [397, 166] width 6 height 6
radio input "true"
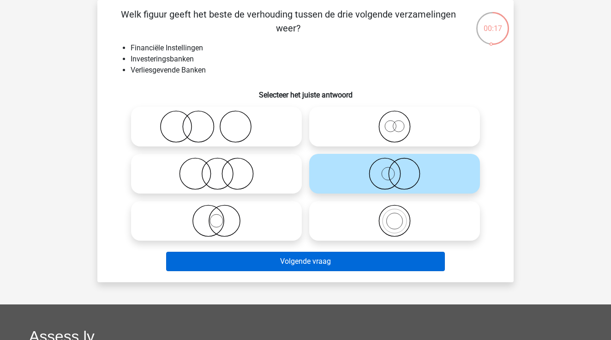
click at [398, 257] on button "Volgende vraag" at bounding box center [305, 260] width 279 height 19
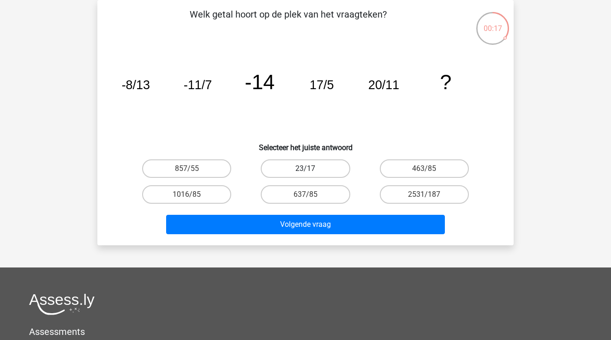
click at [337, 171] on label "23/17" at bounding box center [305, 168] width 89 height 18
click at [311, 171] on input "23/17" at bounding box center [308, 171] width 6 height 6
radio input "true"
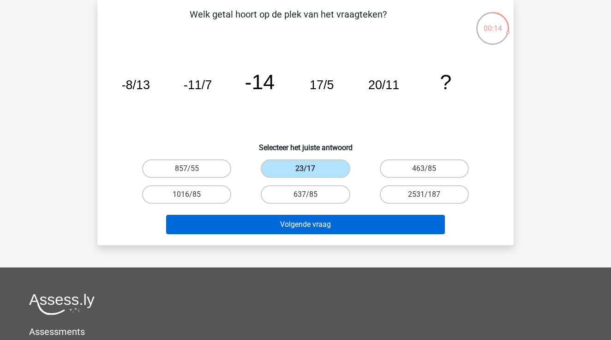
click at [343, 225] on button "Volgende vraag" at bounding box center [305, 224] width 279 height 19
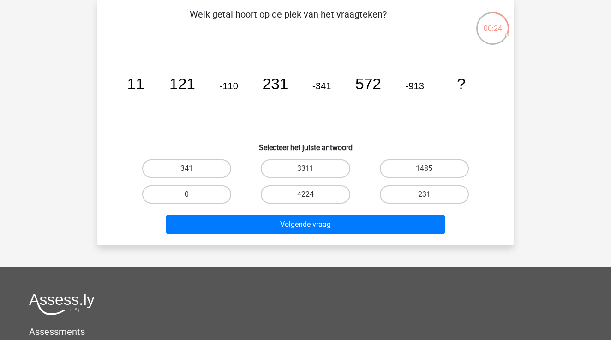
click at [425, 171] on input "1485" at bounding box center [427, 171] width 6 height 6
radio input "true"
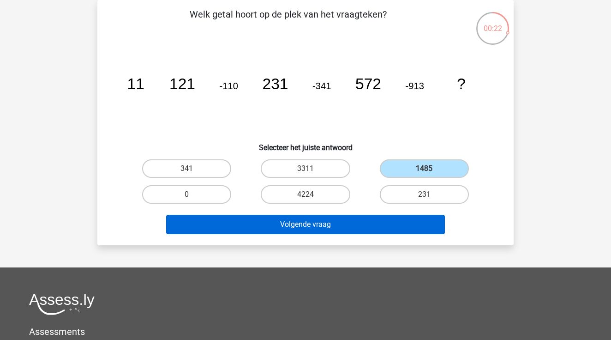
click at [405, 224] on button "Volgende vraag" at bounding box center [305, 224] width 279 height 19
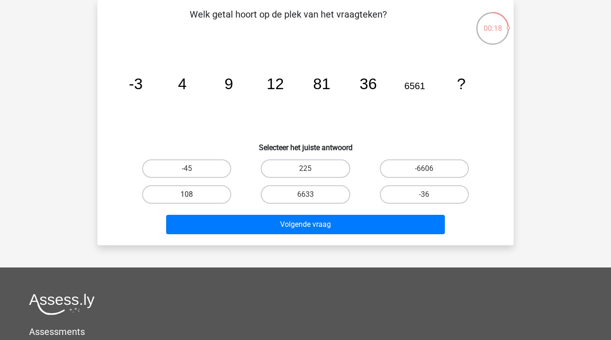
click at [209, 195] on label "108" at bounding box center [186, 194] width 89 height 18
click at [193, 195] on input "108" at bounding box center [190, 197] width 6 height 6
radio input "true"
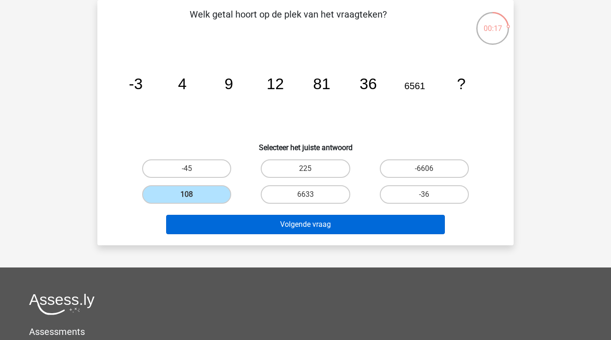
click at [315, 220] on button "Volgende vraag" at bounding box center [305, 224] width 279 height 19
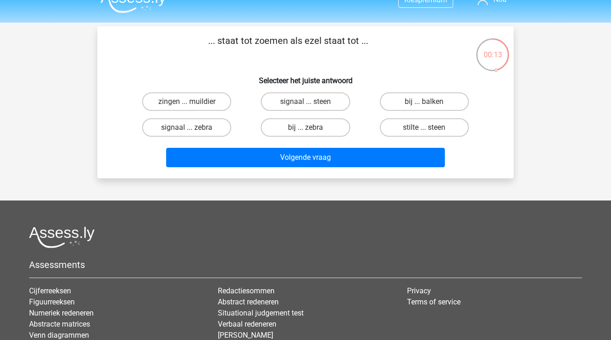
scroll to position [15, 0]
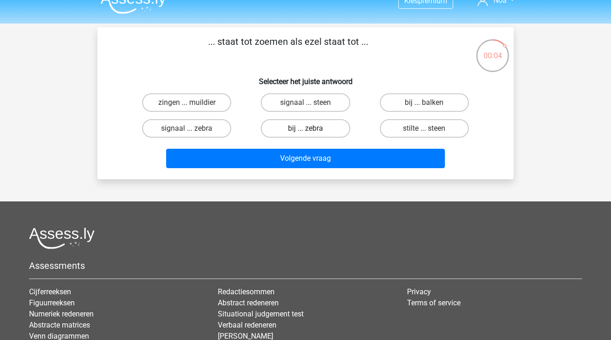
click at [318, 129] on label "bij ... zebra" at bounding box center [305, 128] width 89 height 18
click at [311, 129] on input "bij ... zebra" at bounding box center [308, 131] width 6 height 6
radio input "true"
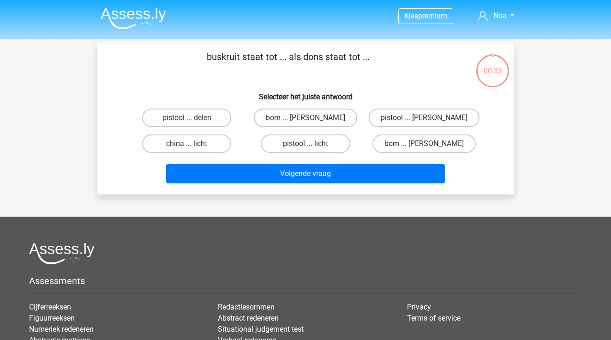
scroll to position [15, 0]
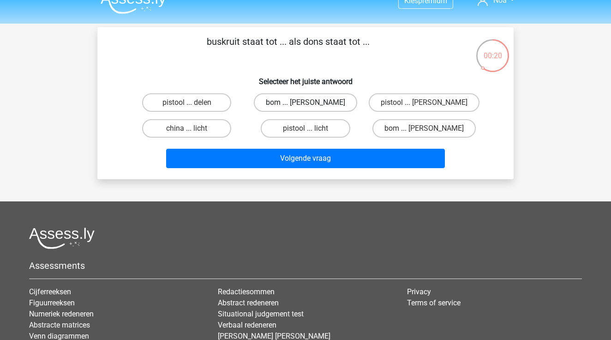
click at [304, 101] on label "bom ... [PERSON_NAME]" at bounding box center [305, 102] width 103 height 18
click at [305, 102] on input "bom ... [PERSON_NAME]" at bounding box center [308, 105] width 6 height 6
radio input "true"
click at [332, 170] on div "Volgende vraag" at bounding box center [305, 160] width 356 height 23
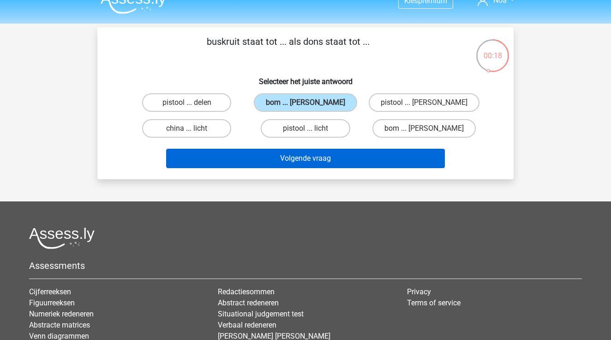
click at [339, 162] on button "Volgende vraag" at bounding box center [305, 158] width 279 height 19
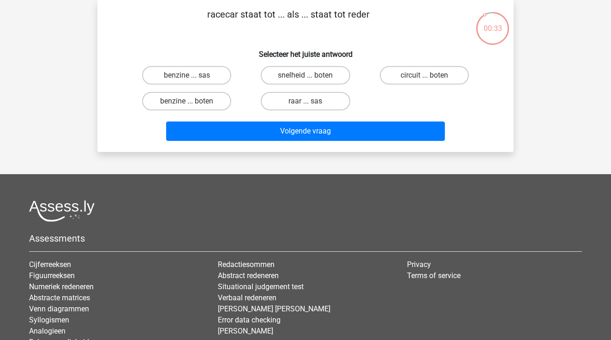
scroll to position [33, 0]
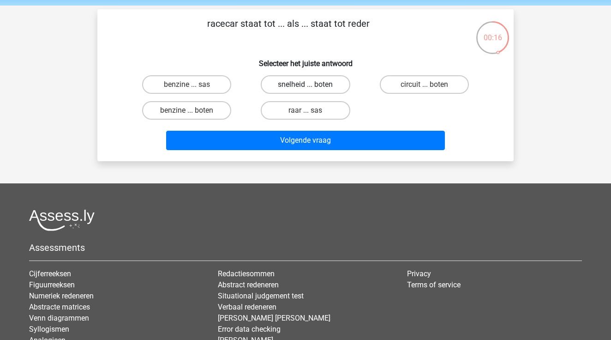
click at [313, 85] on label "snelheid ... boten" at bounding box center [305, 84] width 89 height 18
click at [311, 85] on input "snelheid ... boten" at bounding box center [308, 87] width 6 height 6
radio input "true"
click at [198, 84] on label "benzine ... sas" at bounding box center [186, 84] width 89 height 18
click at [193, 84] on input "benzine ... sas" at bounding box center [190, 87] width 6 height 6
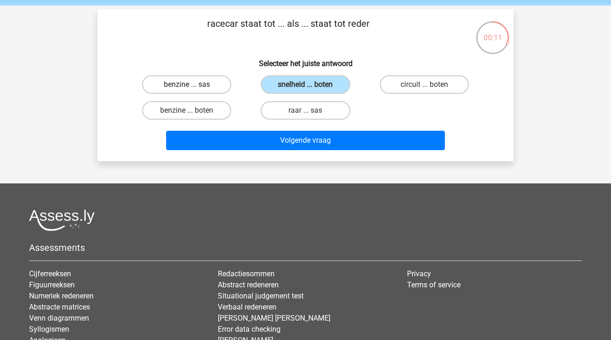
radio input "true"
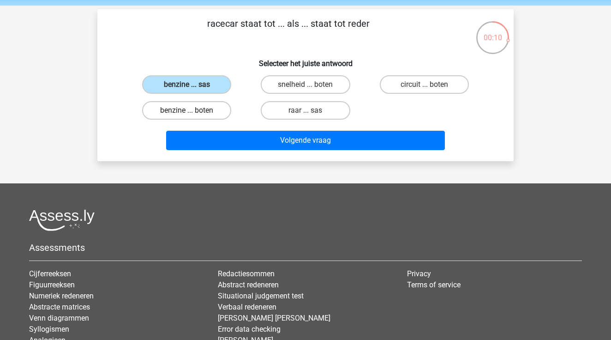
click at [206, 112] on label "benzine ... boten" at bounding box center [186, 110] width 89 height 18
click at [193, 112] on input "benzine ... boten" at bounding box center [190, 113] width 6 height 6
radio input "true"
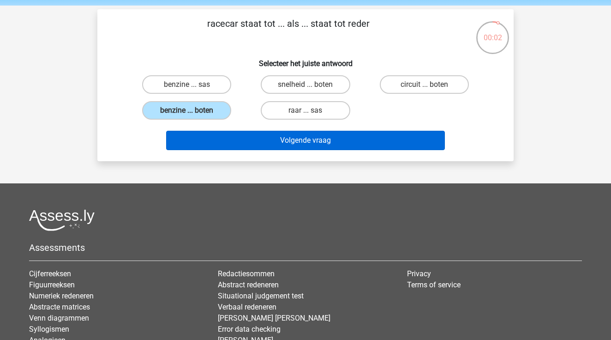
click at [275, 136] on button "Volgende vraag" at bounding box center [305, 140] width 279 height 19
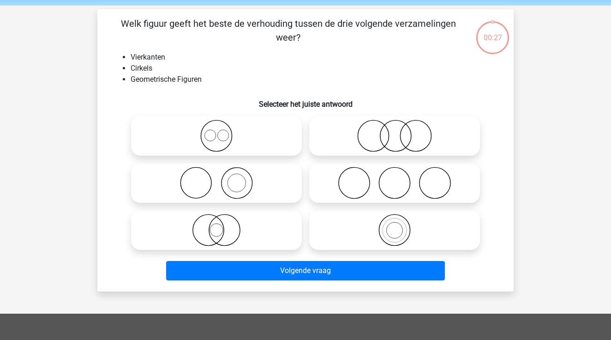
scroll to position [42, 0]
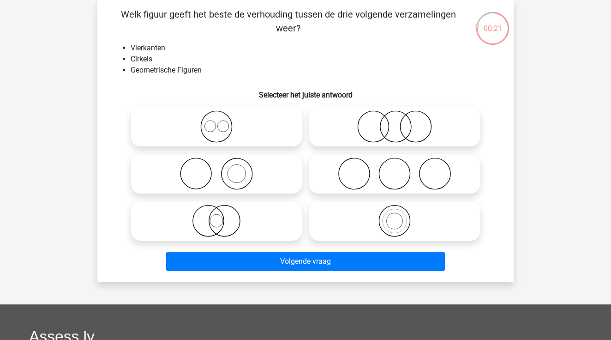
click at [239, 121] on icon at bounding box center [216, 126] width 163 height 32
click at [222, 121] on input "radio" at bounding box center [219, 119] width 6 height 6
radio input "true"
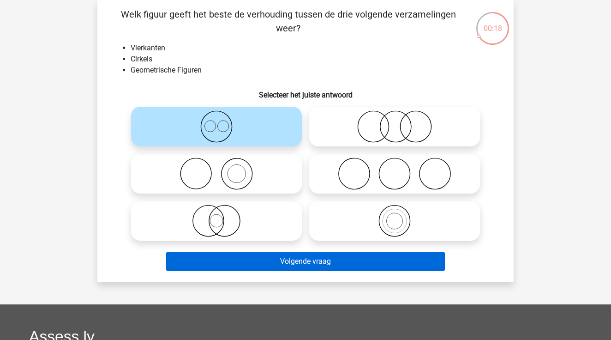
click at [298, 263] on button "Volgende vraag" at bounding box center [305, 260] width 279 height 19
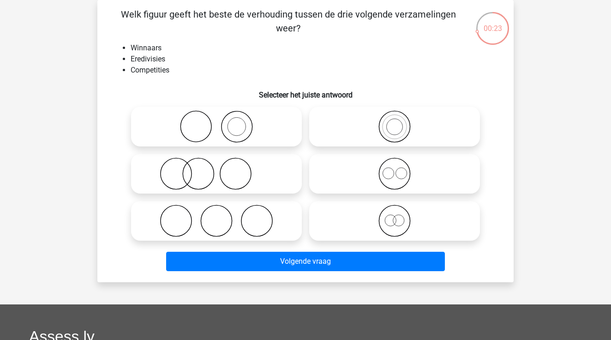
click at [197, 116] on icon at bounding box center [216, 126] width 163 height 32
click at [216, 116] on input "radio" at bounding box center [219, 119] width 6 height 6
radio input "true"
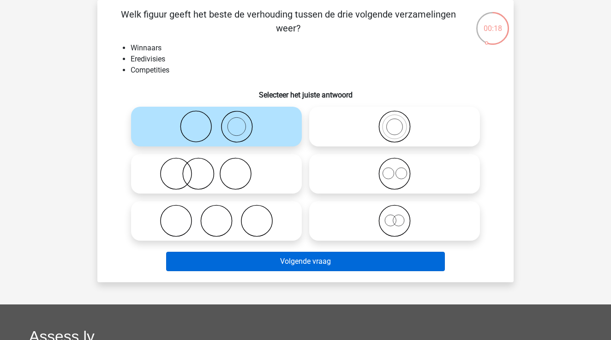
click at [278, 262] on button "Volgende vraag" at bounding box center [305, 260] width 279 height 19
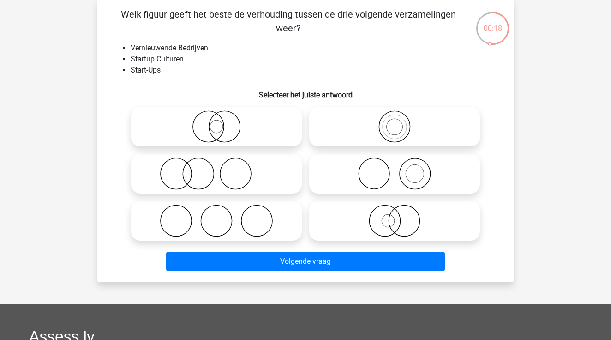
click at [263, 216] on icon at bounding box center [216, 220] width 163 height 32
click at [222, 216] on input "radio" at bounding box center [219, 213] width 6 height 6
radio input "true"
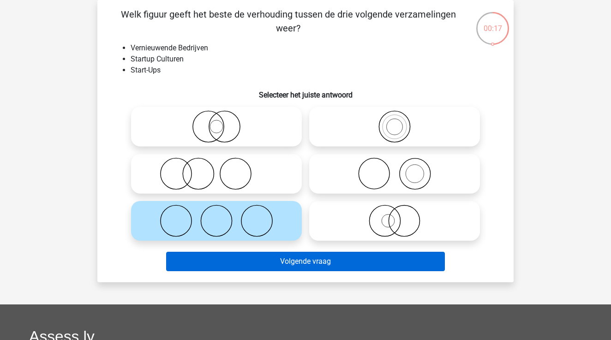
click at [294, 262] on button "Volgende vraag" at bounding box center [305, 260] width 279 height 19
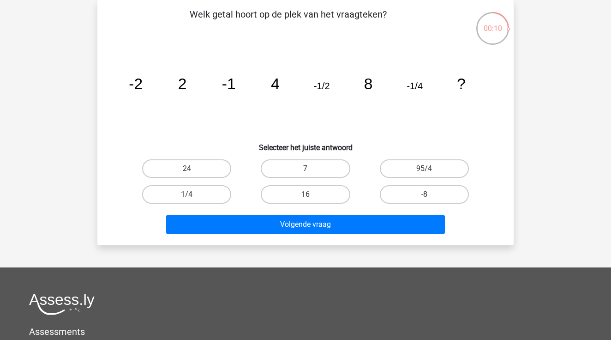
click at [337, 194] on label "16" at bounding box center [305, 194] width 89 height 18
click at [311, 194] on input "16" at bounding box center [308, 197] width 6 height 6
radio input "true"
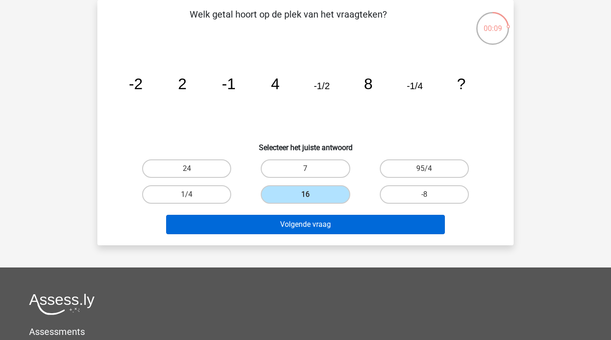
click at [349, 224] on button "Volgende vraag" at bounding box center [305, 224] width 279 height 19
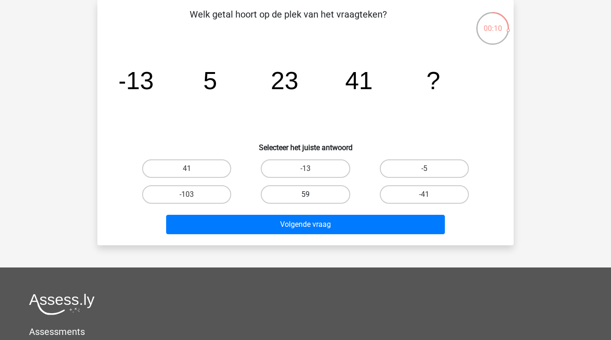
click at [317, 191] on label "59" at bounding box center [305, 194] width 89 height 18
click at [311, 194] on input "59" at bounding box center [308, 197] width 6 height 6
radio input "true"
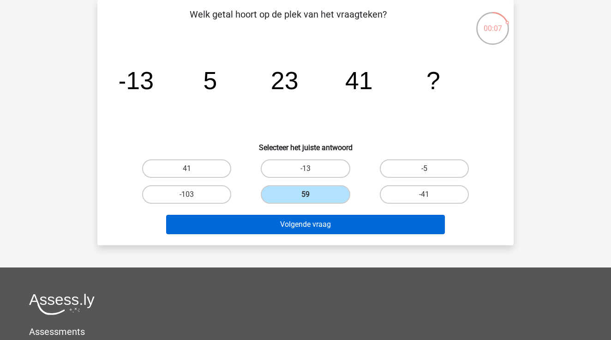
click at [342, 219] on button "Volgende vraag" at bounding box center [305, 224] width 279 height 19
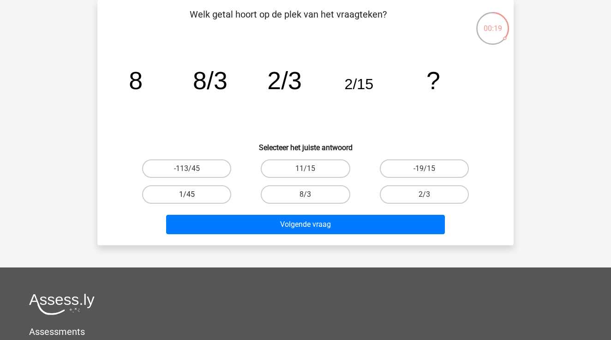
click at [210, 194] on label "1/45" at bounding box center [186, 194] width 89 height 18
click at [193, 194] on input "1/45" at bounding box center [190, 197] width 6 height 6
radio input "true"
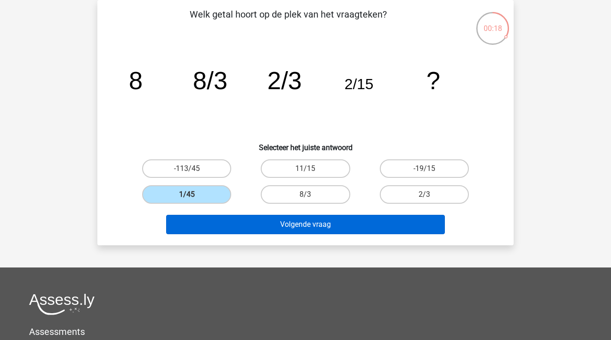
click at [287, 229] on button "Volgende vraag" at bounding box center [305, 224] width 279 height 19
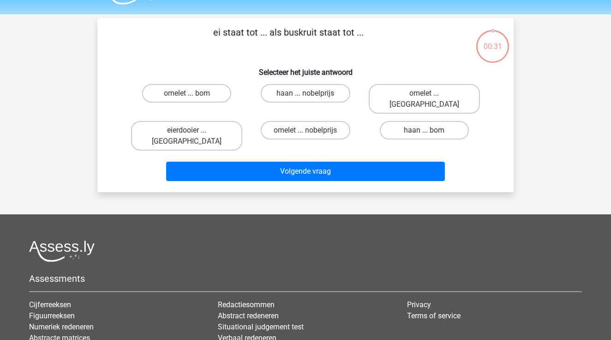
scroll to position [23, 0]
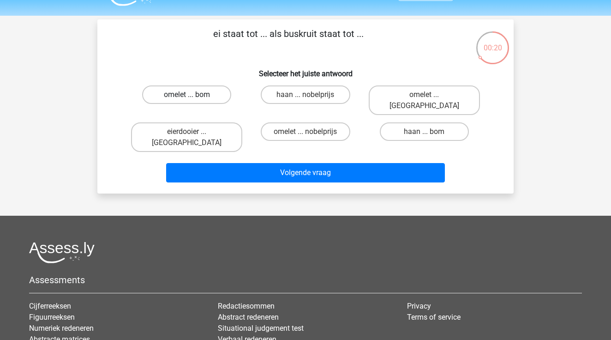
click at [210, 86] on label "omelet ... bom" at bounding box center [186, 94] width 89 height 18
click at [193, 95] on input "omelet ... bom" at bounding box center [190, 98] width 6 height 6
radio input "true"
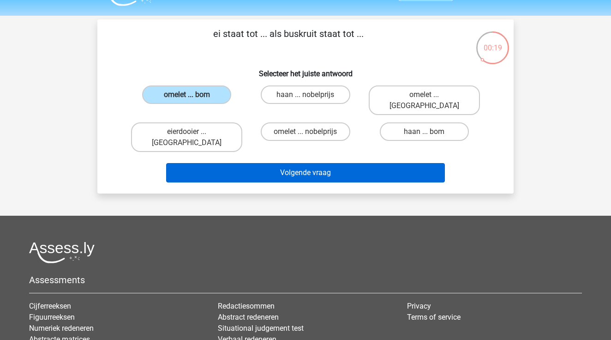
click at [299, 163] on button "Volgende vraag" at bounding box center [305, 172] width 279 height 19
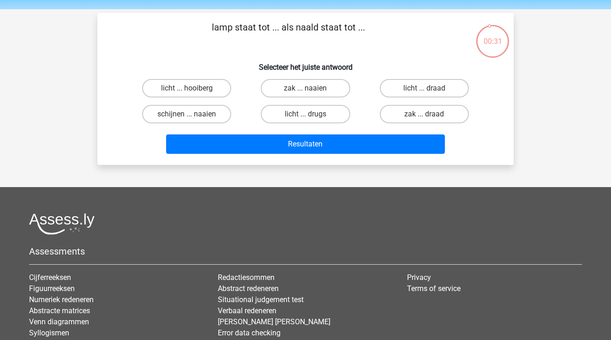
scroll to position [29, 0]
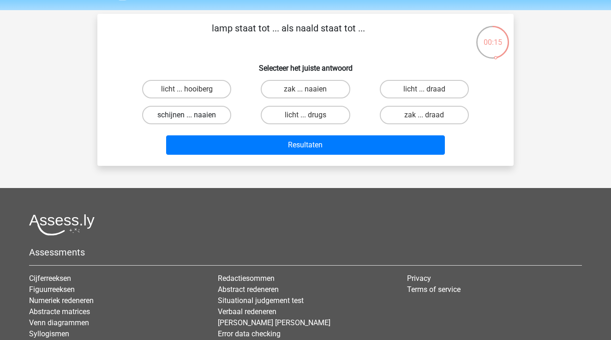
click at [205, 112] on label "schijnen ... naaien" at bounding box center [186, 115] width 89 height 18
click at [193, 115] on input "schijnen ... naaien" at bounding box center [190, 118] width 6 height 6
radio input "true"
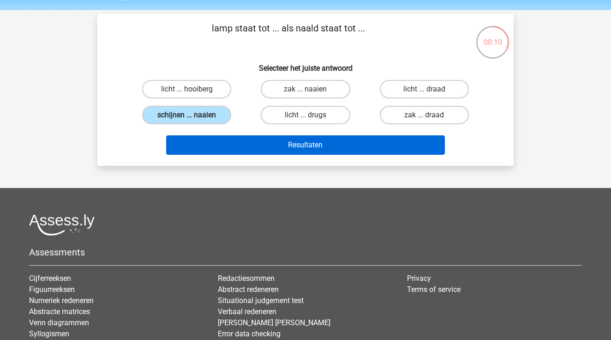
click at [281, 146] on button "Resultaten" at bounding box center [305, 144] width 279 height 19
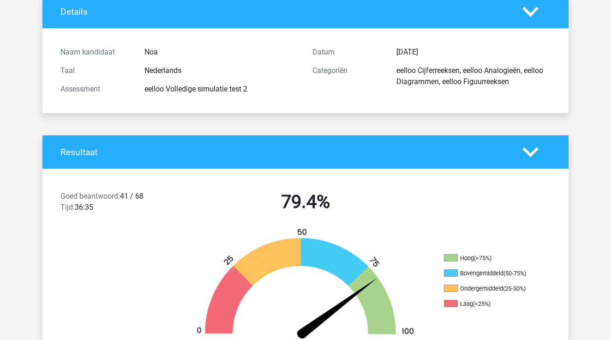
scroll to position [66, 0]
